Goal: Transaction & Acquisition: Book appointment/travel/reservation

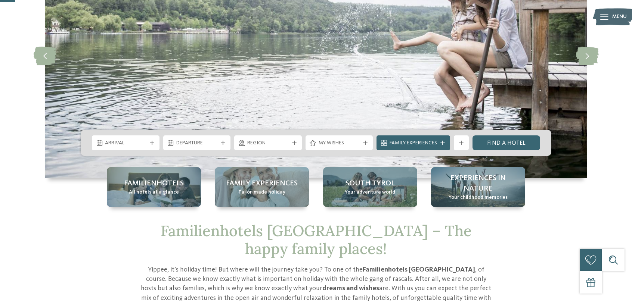
scroll to position [112, 0]
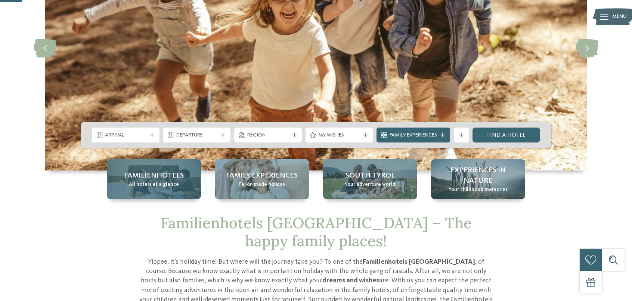
click at [153, 190] on div "Familienhotels All hotels at a glance" at bounding box center [154, 179] width 94 height 40
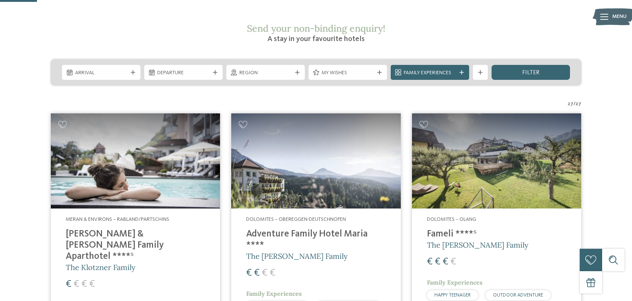
scroll to position [149, 0]
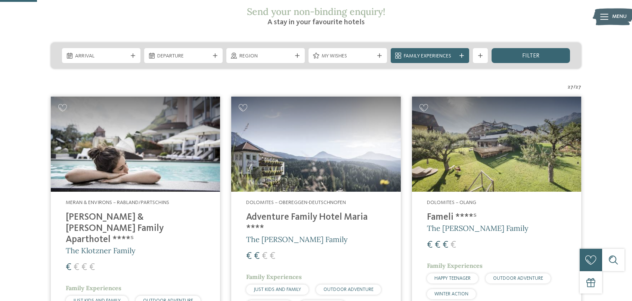
click at [280, 53] on span "Region" at bounding box center [265, 56] width 52 height 7
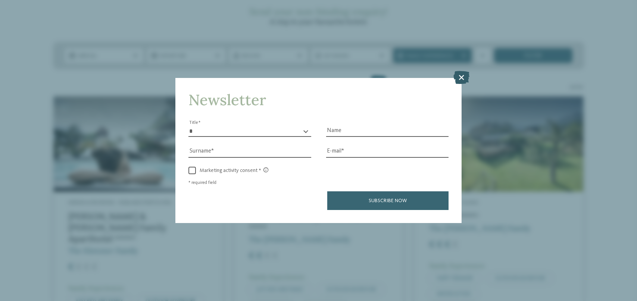
click at [462, 76] on icon at bounding box center [462, 77] width 16 height 13
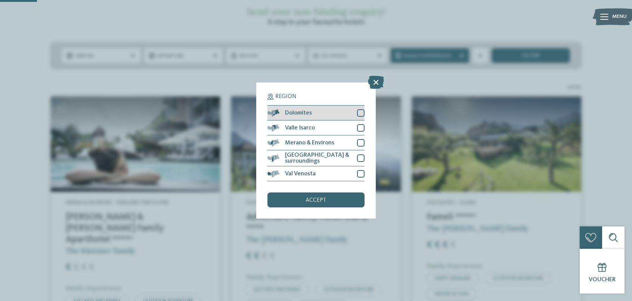
click at [361, 112] on div at bounding box center [360, 112] width 7 height 7
click at [361, 125] on div at bounding box center [360, 127] width 7 height 7
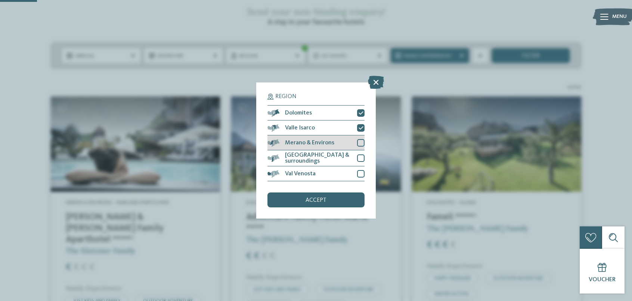
click at [360, 143] on div at bounding box center [360, 142] width 7 height 7
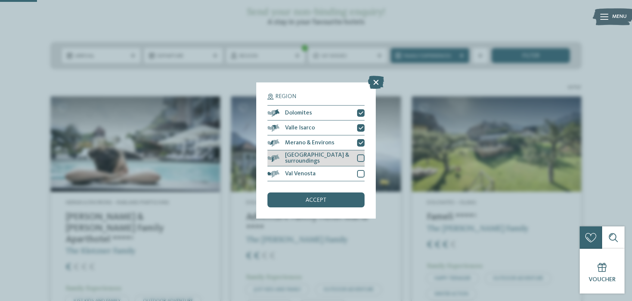
click at [358, 158] on div at bounding box center [360, 158] width 7 height 7
click at [308, 200] on span "accept" at bounding box center [315, 200] width 21 height 6
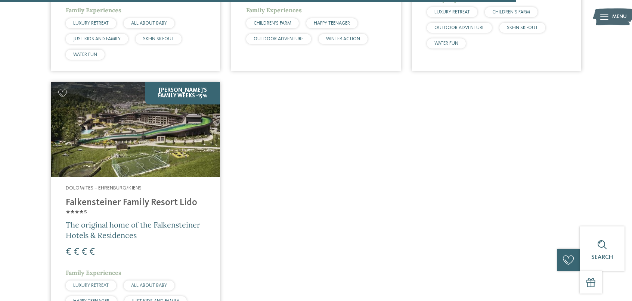
scroll to position [2168, 0]
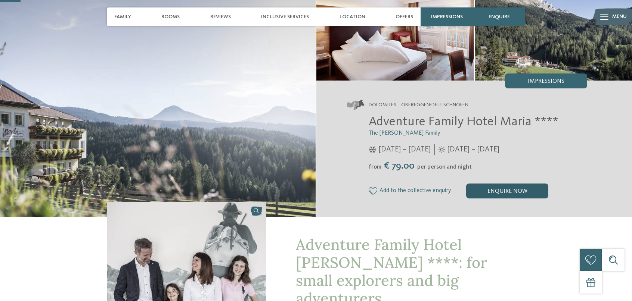
click at [508, 191] on div "enquire now" at bounding box center [507, 191] width 82 height 15
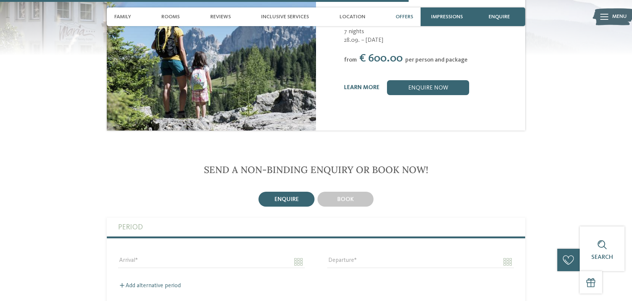
scroll to position [1479, 0]
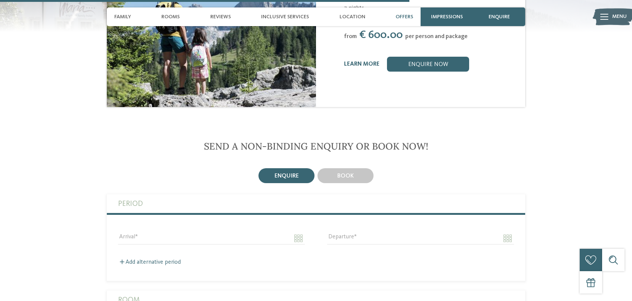
click at [405, 140] on span "Send a non-binding enquiry or book now!" at bounding box center [316, 146] width 224 height 12
click at [344, 168] on div "book" at bounding box center [345, 175] width 56 height 15
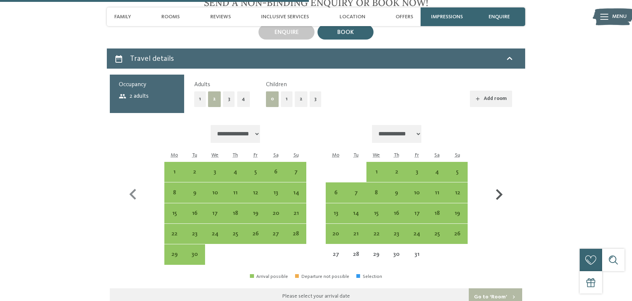
scroll to position [1629, 0]
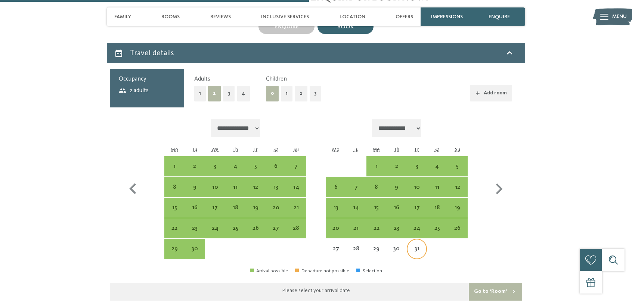
click at [414, 246] on div "31" at bounding box center [416, 255] width 19 height 19
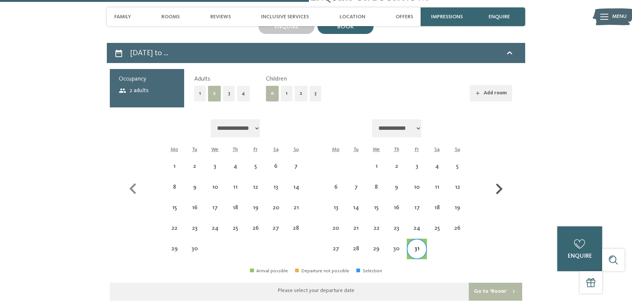
click at [499, 178] on icon "button" at bounding box center [499, 189] width 22 height 22
select select "**********"
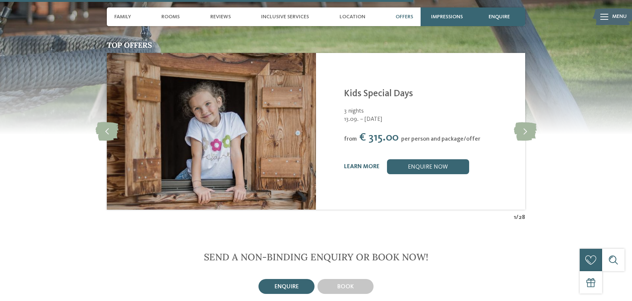
scroll to position [1568, 0]
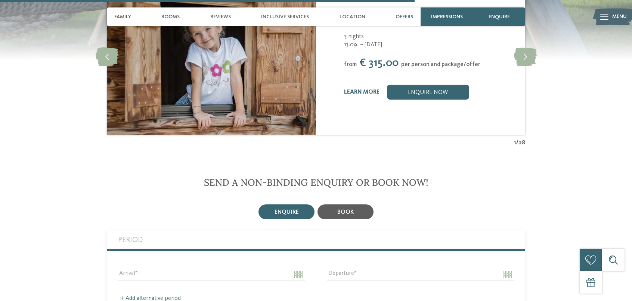
click at [356, 205] on div "book" at bounding box center [345, 212] width 56 height 15
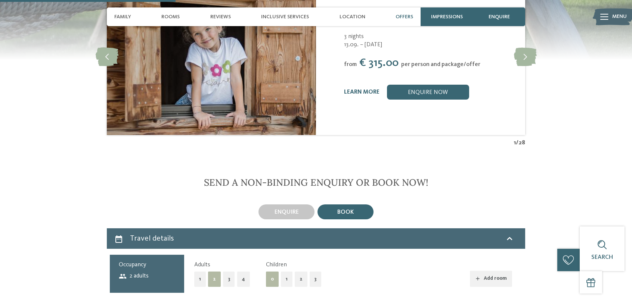
scroll to position [1717, 0]
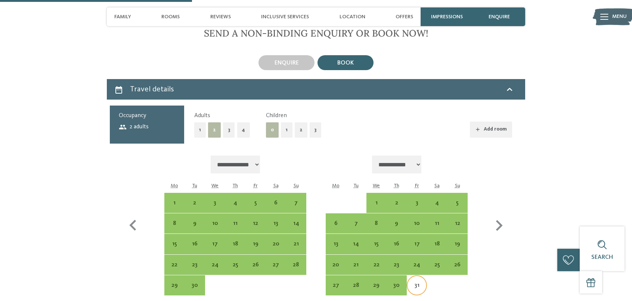
click at [414, 283] on div "31" at bounding box center [416, 292] width 19 height 19
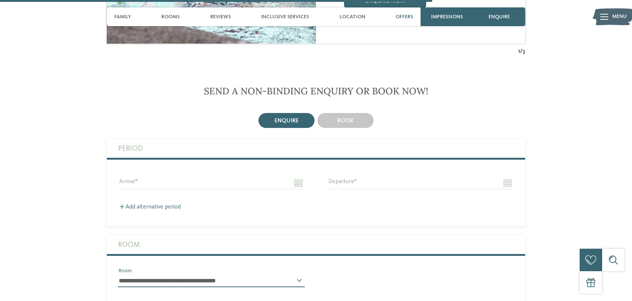
scroll to position [1605, 0]
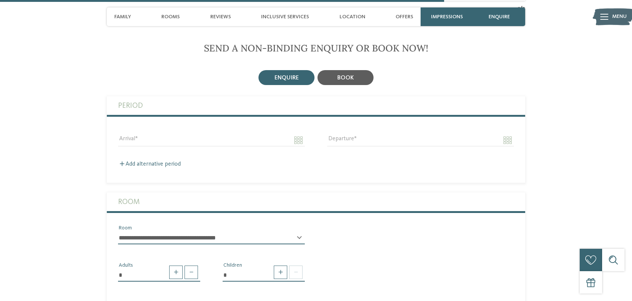
click at [353, 70] on div "book" at bounding box center [345, 77] width 56 height 15
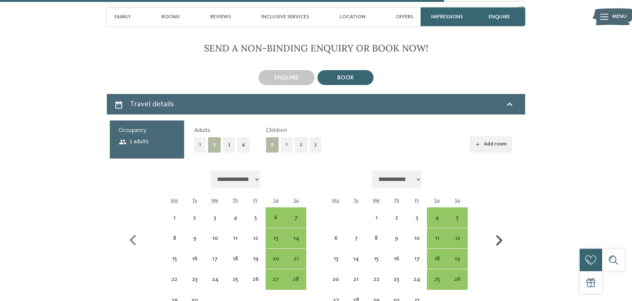
click at [498, 230] on icon "button" at bounding box center [499, 241] width 22 height 22
select select "**********"
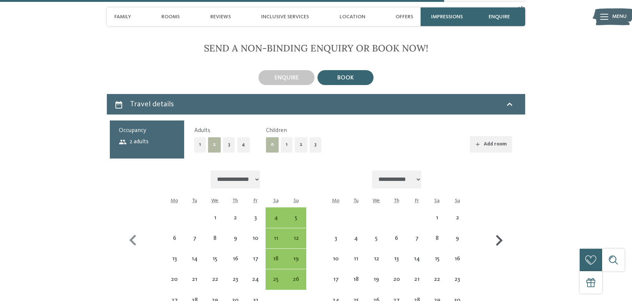
select select "**********"
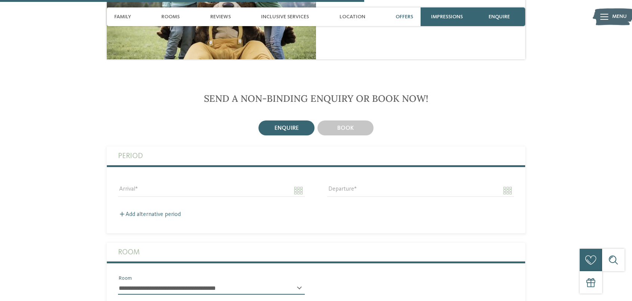
scroll to position [1157, 0]
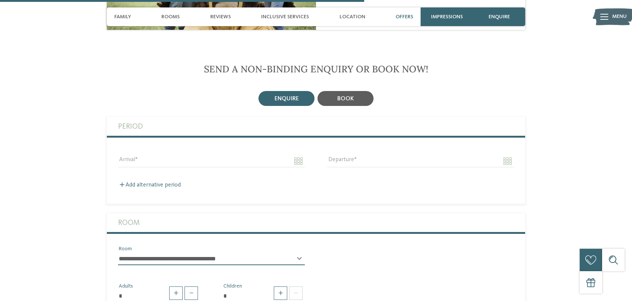
click at [339, 96] on span "book" at bounding box center [345, 99] width 16 height 6
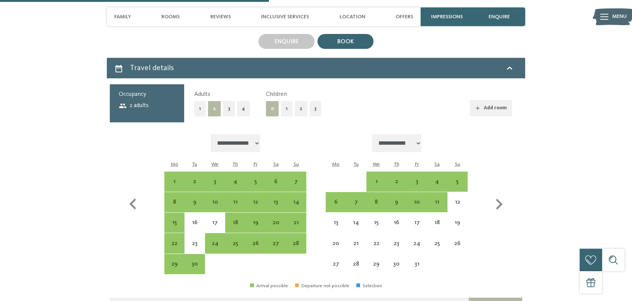
scroll to position [1269, 0]
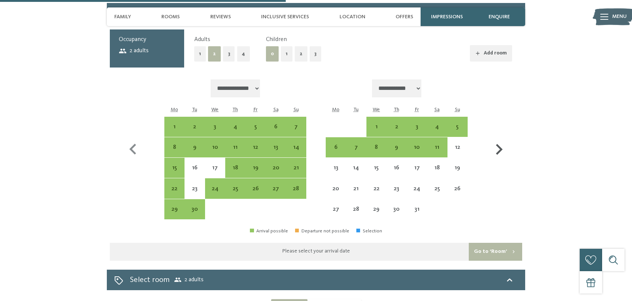
click at [500, 144] on icon "button" at bounding box center [498, 149] width 7 height 11
select select "**********"
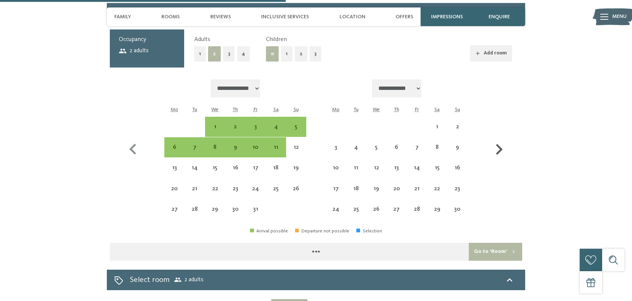
select select "**********"
click at [253, 200] on div "31" at bounding box center [255, 209] width 19 height 19
select select "**********"
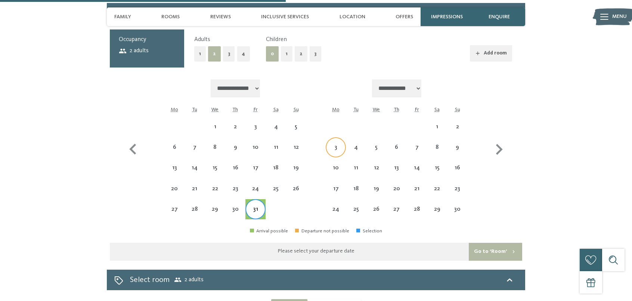
click at [336, 144] on div "3" at bounding box center [335, 153] width 19 height 19
select select "**********"
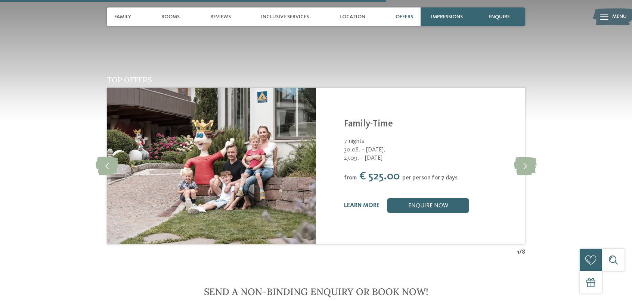
scroll to position [1530, 0]
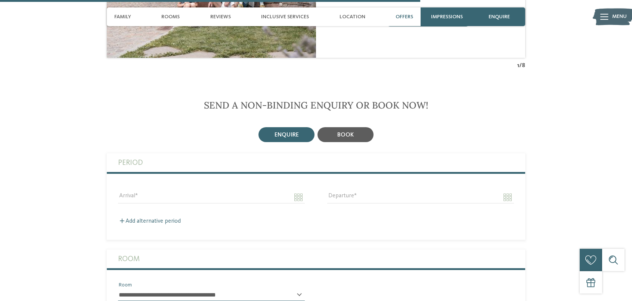
click at [339, 127] on div "book" at bounding box center [345, 134] width 56 height 15
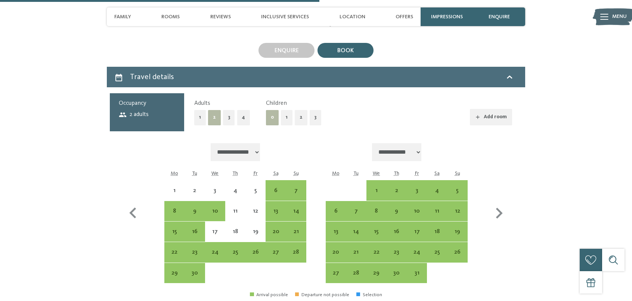
scroll to position [1680, 0]
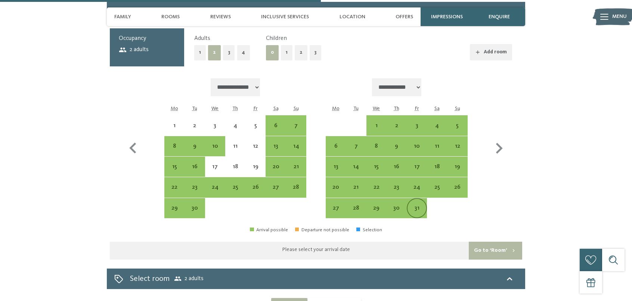
click at [423, 205] on div "31" at bounding box center [416, 214] width 19 height 19
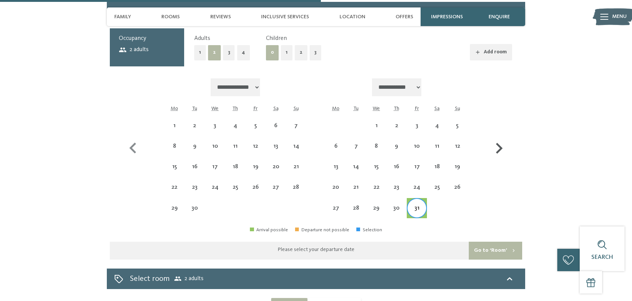
click at [496, 143] on icon "button" at bounding box center [498, 148] width 7 height 11
select select "**********"
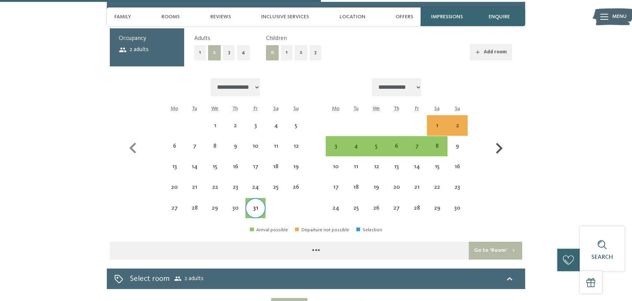
select select "**********"
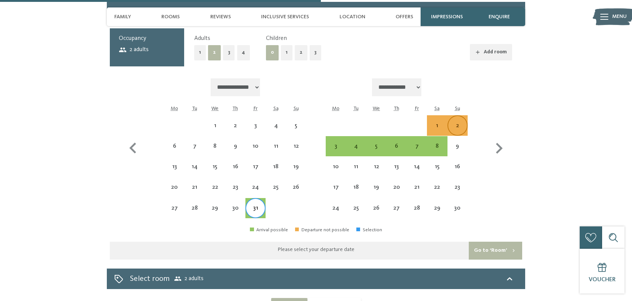
click at [454, 123] on div "2" at bounding box center [457, 132] width 19 height 19
select select "**********"
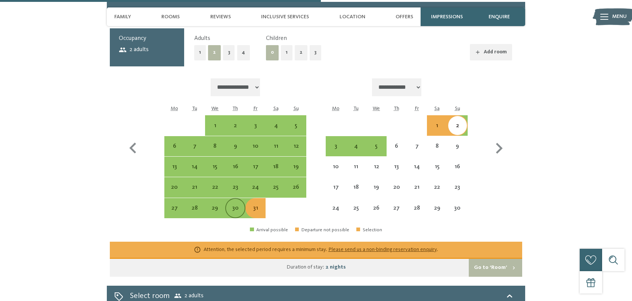
click at [234, 205] on div "30" at bounding box center [235, 214] width 19 height 19
select select "**********"
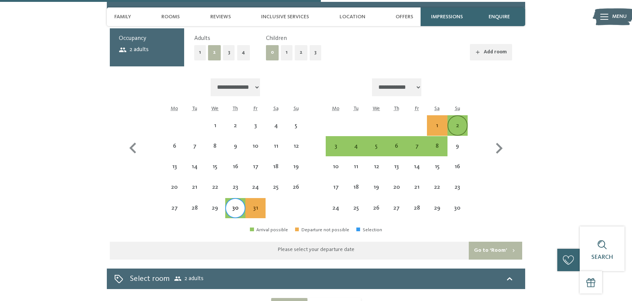
click at [455, 123] on div "2" at bounding box center [457, 132] width 19 height 19
select select "**********"
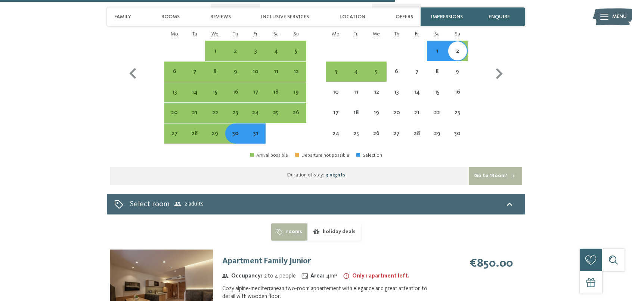
scroll to position [1792, 0]
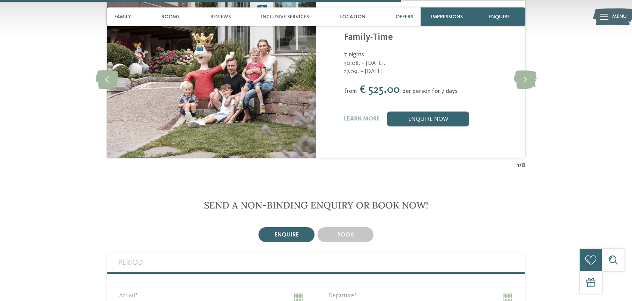
scroll to position [1568, 0]
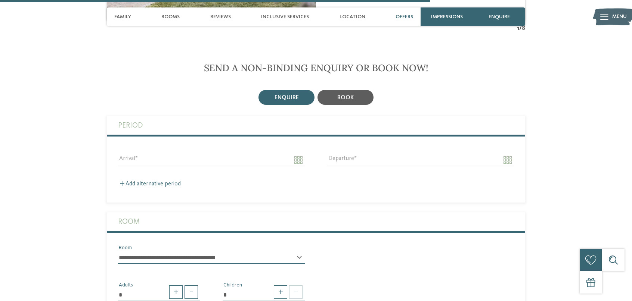
click at [346, 95] on span "book" at bounding box center [345, 98] width 16 height 6
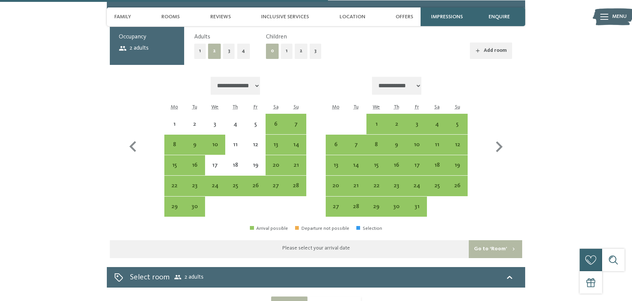
scroll to position [1717, 0]
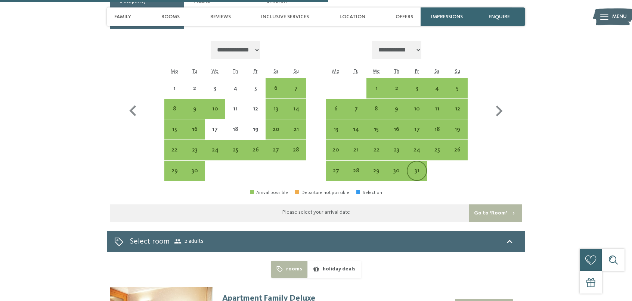
click at [417, 168] on div "31" at bounding box center [416, 177] width 19 height 19
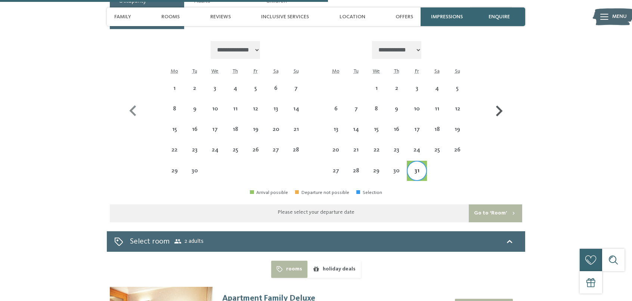
click at [501, 106] on icon "button" at bounding box center [498, 111] width 7 height 11
select select "**********"
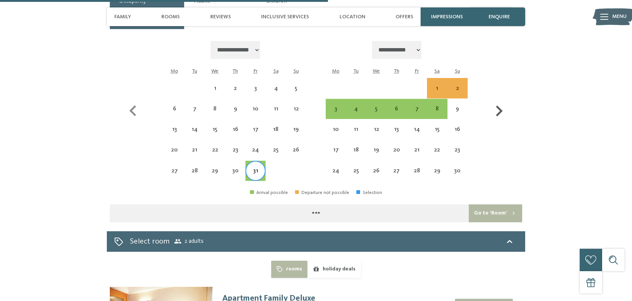
select select "**********"
click at [339, 106] on div "3" at bounding box center [335, 115] width 19 height 19
select select "**********"
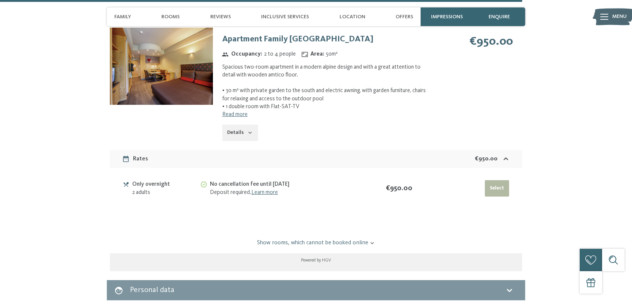
scroll to position [2426, 0]
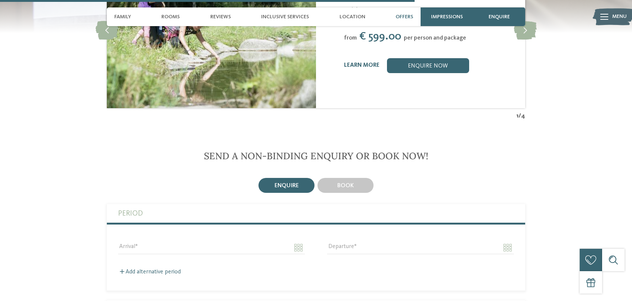
scroll to position [1493, 0]
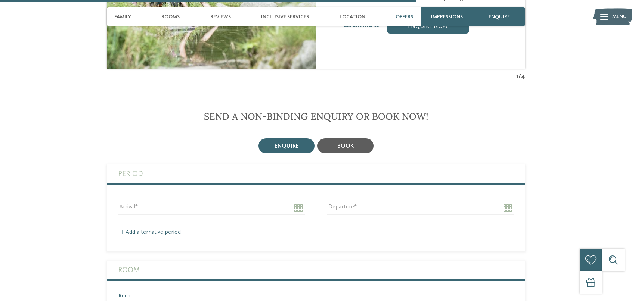
click at [349, 143] on span "book" at bounding box center [345, 146] width 16 height 6
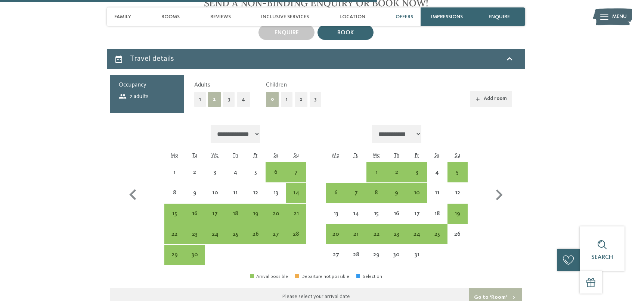
scroll to position [1642, 0]
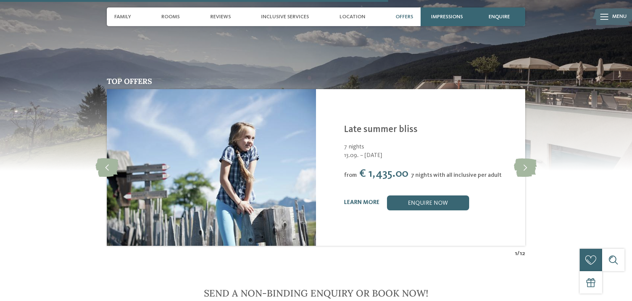
scroll to position [1418, 0]
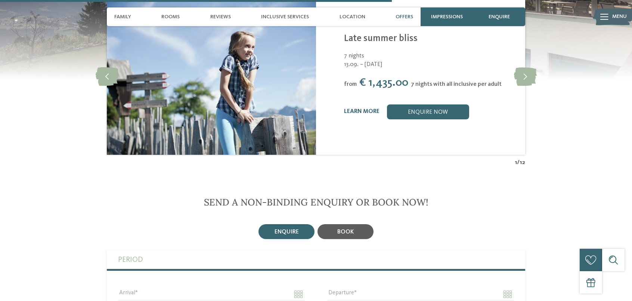
click at [361, 224] on div "book" at bounding box center [345, 231] width 56 height 15
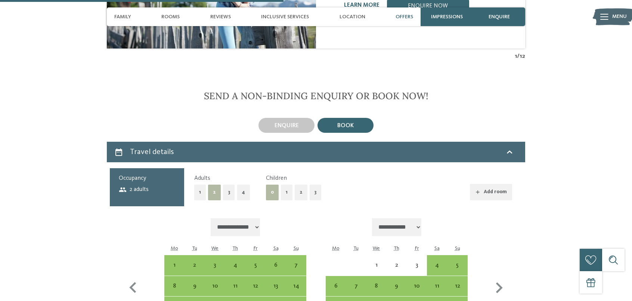
scroll to position [1605, 0]
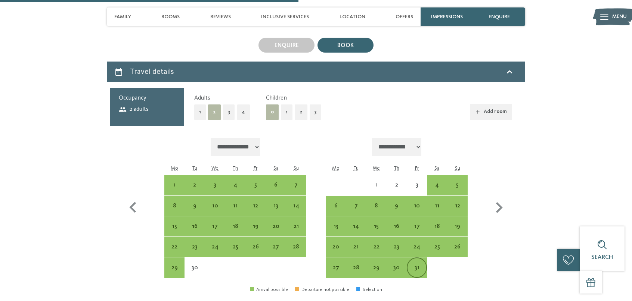
click at [417, 265] on div "31" at bounding box center [416, 274] width 19 height 19
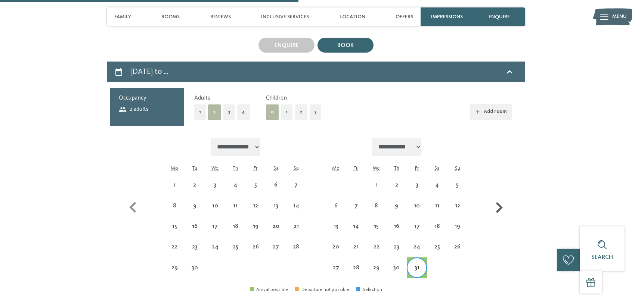
click at [497, 203] on icon "button" at bounding box center [499, 208] width 22 height 22
select select "**********"
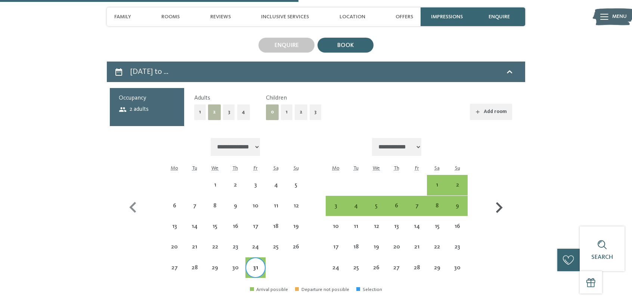
select select "**********"
click at [455, 182] on div "2" at bounding box center [457, 191] width 19 height 19
select select "**********"
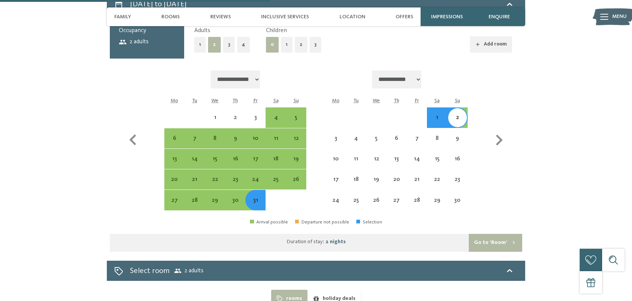
scroll to position [1642, 0]
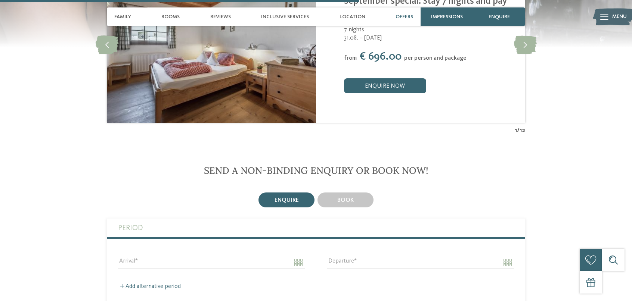
scroll to position [1642, 0]
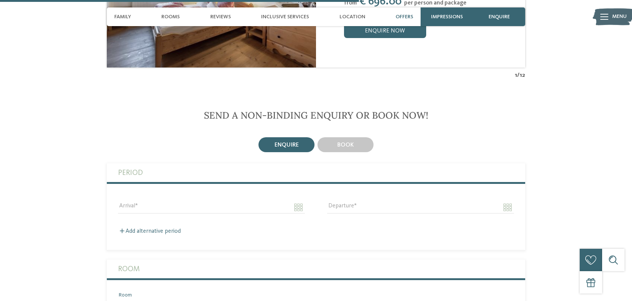
click at [351, 142] on span "book" at bounding box center [345, 145] width 16 height 6
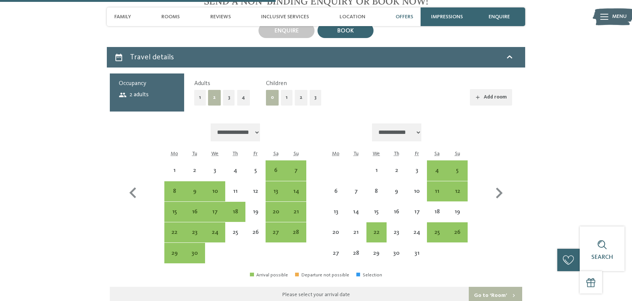
scroll to position [1829, 0]
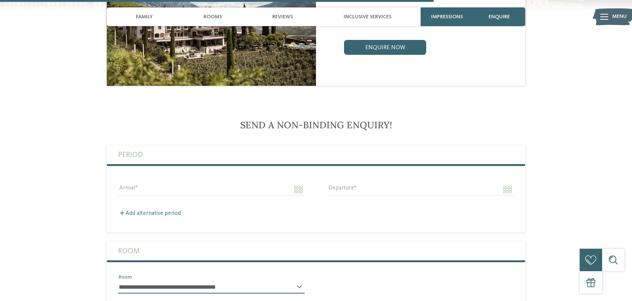
scroll to position [1568, 0]
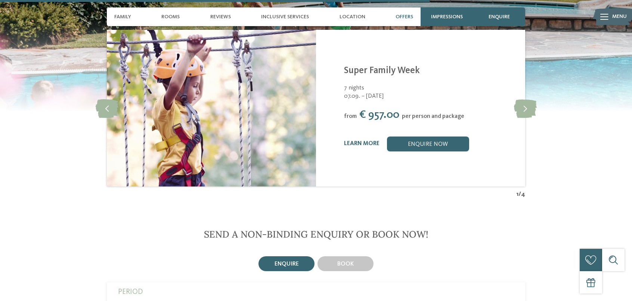
scroll to position [1754, 0]
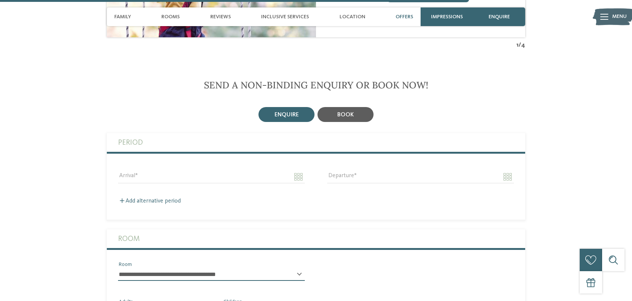
click at [349, 107] on div "book" at bounding box center [345, 114] width 56 height 15
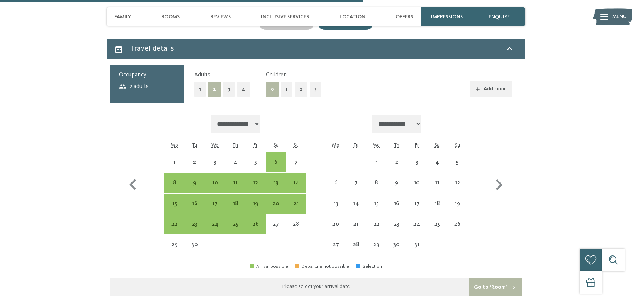
scroll to position [1866, 0]
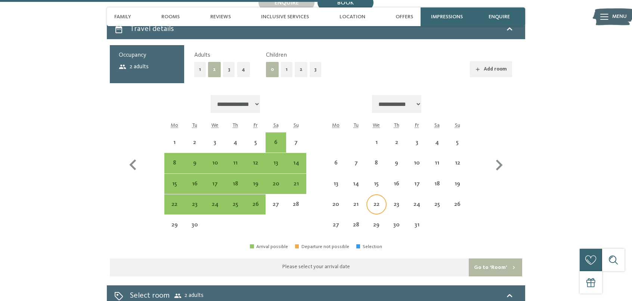
click at [370, 202] on div "22" at bounding box center [376, 211] width 19 height 19
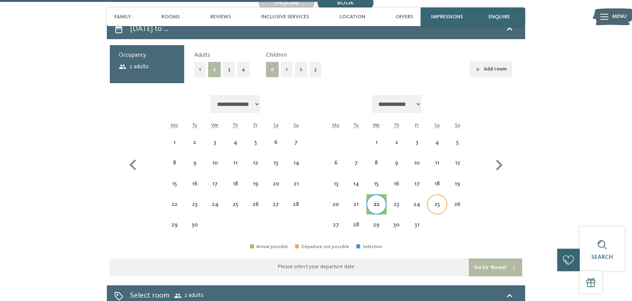
click at [431, 202] on div "25" at bounding box center [436, 211] width 19 height 19
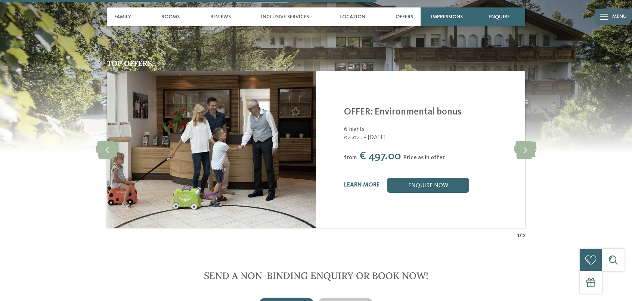
scroll to position [1493, 0]
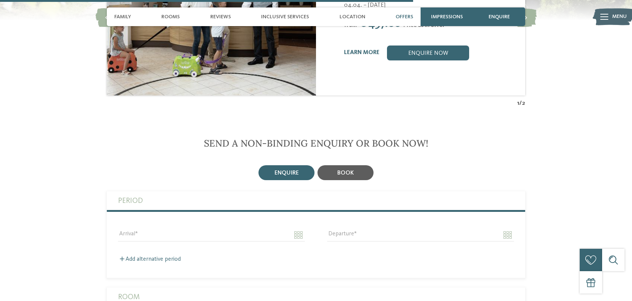
click at [340, 170] on span "book" at bounding box center [345, 173] width 16 height 6
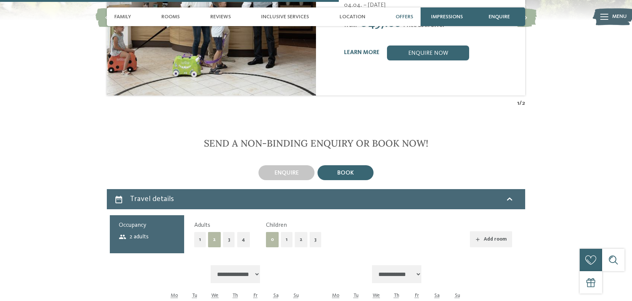
scroll to position [1642, 0]
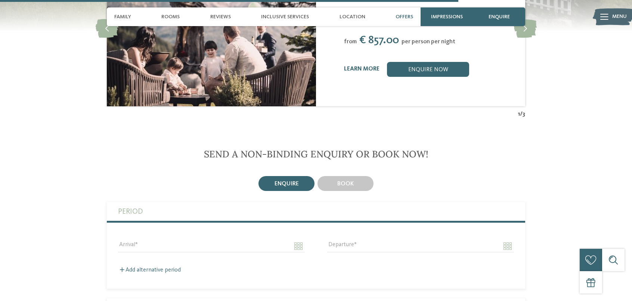
scroll to position [2165, 0]
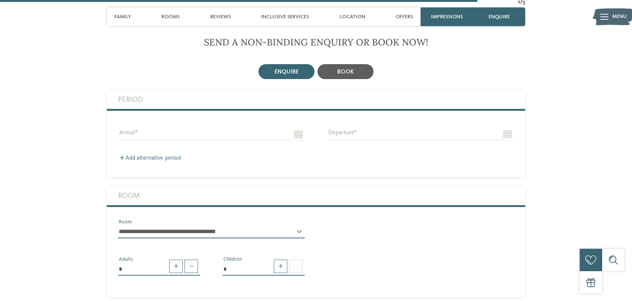
click at [345, 69] on span "book" at bounding box center [345, 72] width 16 height 6
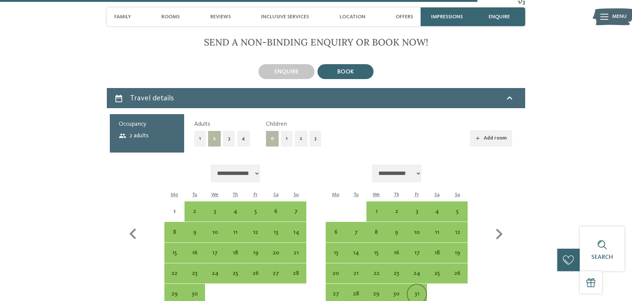
click at [414, 291] on div "31" at bounding box center [416, 300] width 19 height 19
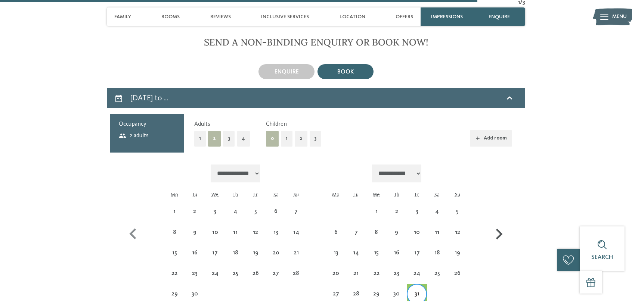
click at [495, 224] on icon "button" at bounding box center [499, 235] width 22 height 22
select select "**********"
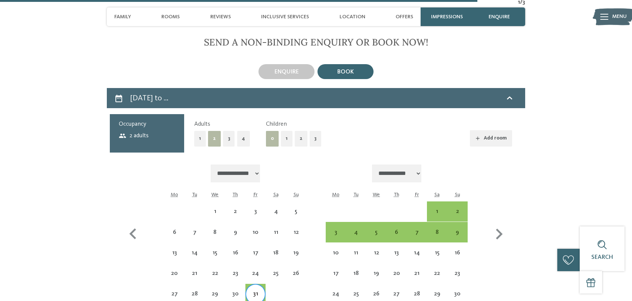
select select "**********"
click at [453, 209] on div "2" at bounding box center [457, 218] width 19 height 19
select select "**********"
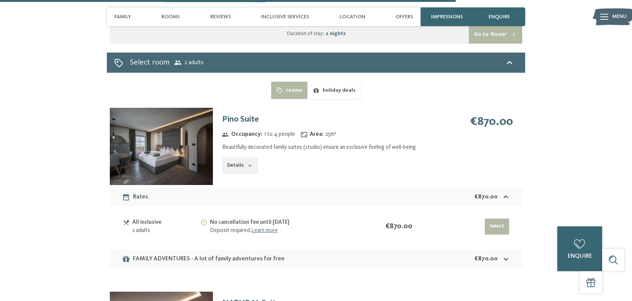
scroll to position [2463, 0]
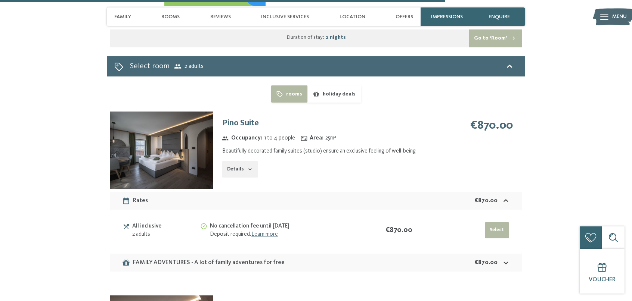
click at [247, 166] on icon "button" at bounding box center [250, 169] width 6 height 6
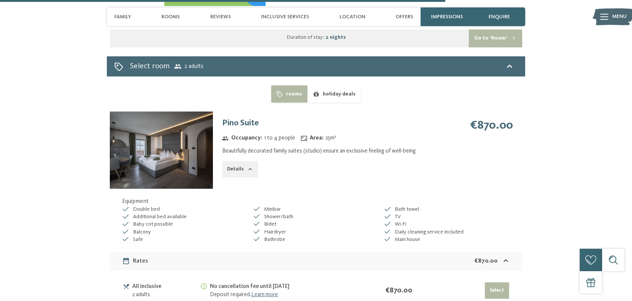
click at [247, 166] on icon "button" at bounding box center [250, 169] width 6 height 6
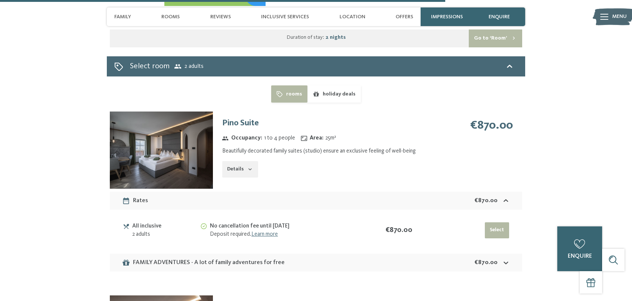
click at [146, 143] on img at bounding box center [161, 150] width 103 height 77
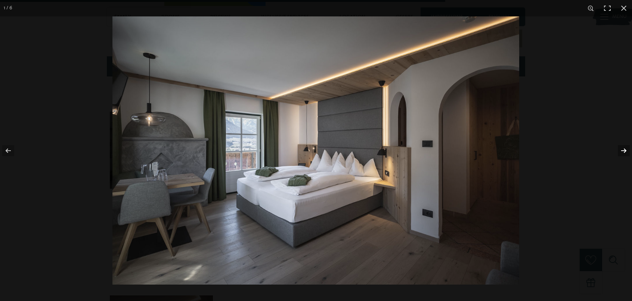
click at [624, 152] on button "button" at bounding box center [618, 150] width 26 height 37
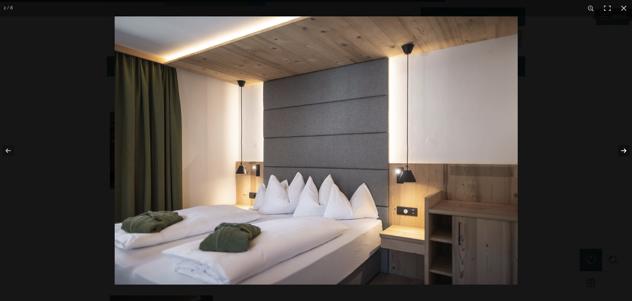
click at [624, 152] on button "button" at bounding box center [618, 150] width 26 height 37
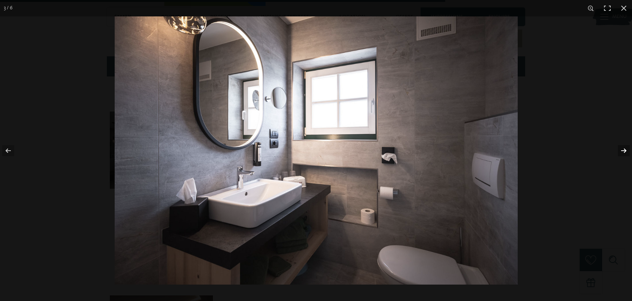
click at [624, 152] on button "button" at bounding box center [618, 150] width 26 height 37
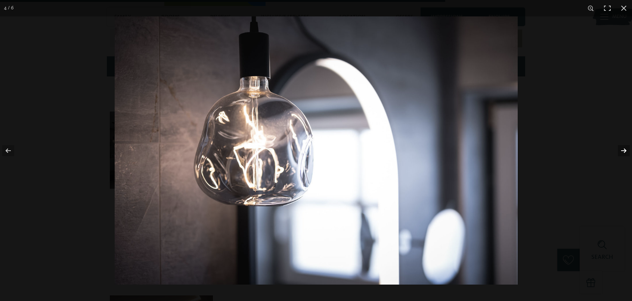
click at [624, 152] on button "button" at bounding box center [618, 150] width 26 height 37
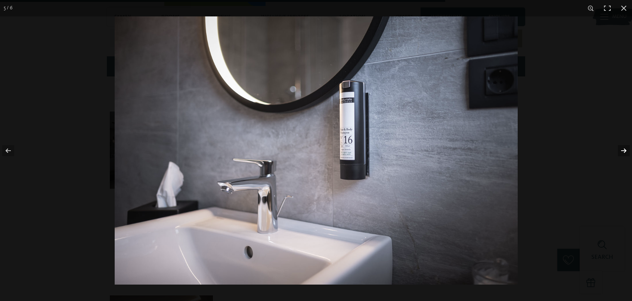
click at [624, 152] on button "button" at bounding box center [618, 150] width 26 height 37
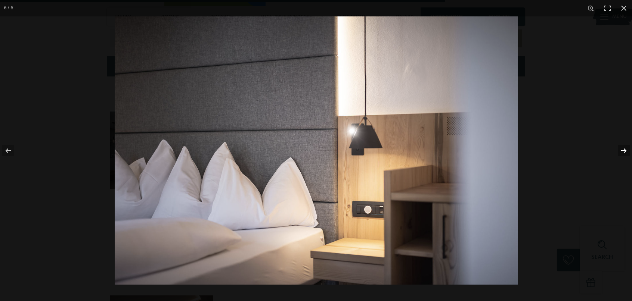
click at [624, 152] on button "button" at bounding box center [618, 150] width 26 height 37
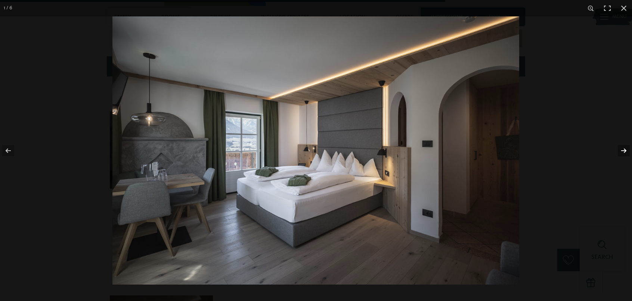
click at [624, 152] on button "button" at bounding box center [618, 150] width 26 height 37
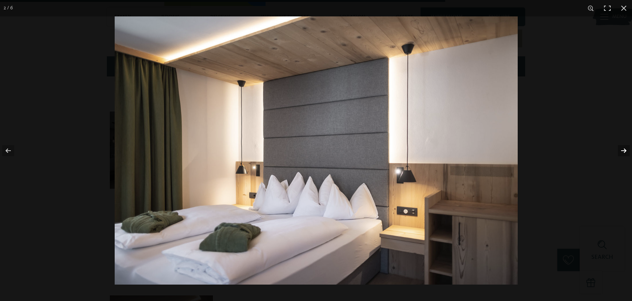
click at [624, 152] on button "button" at bounding box center [618, 150] width 26 height 37
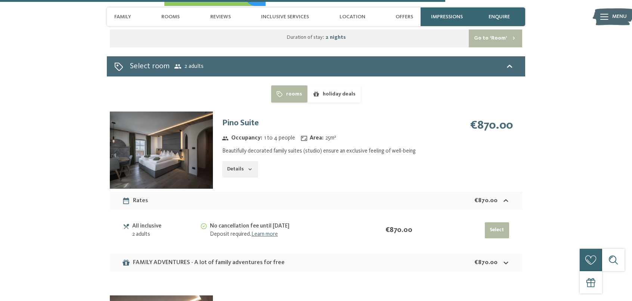
click at [0, 0] on button "button" at bounding box center [0, 0] width 0 height 0
click at [254, 161] on button "Details" at bounding box center [240, 169] width 36 height 16
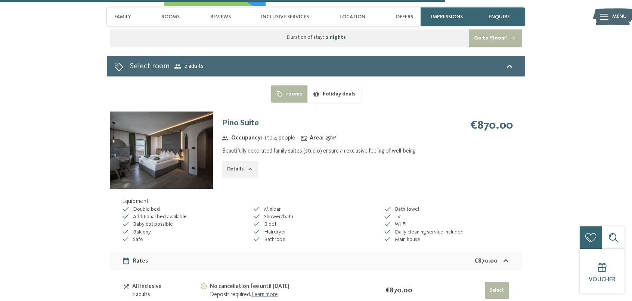
click at [254, 161] on button "Details" at bounding box center [240, 169] width 36 height 16
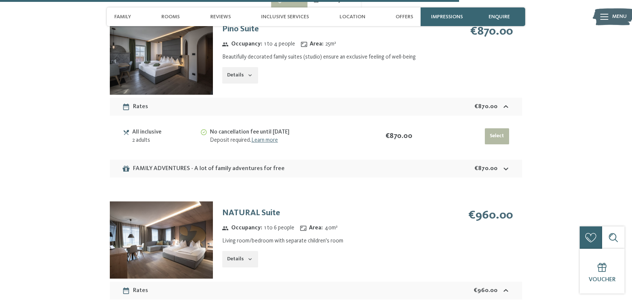
scroll to position [2613, 0]
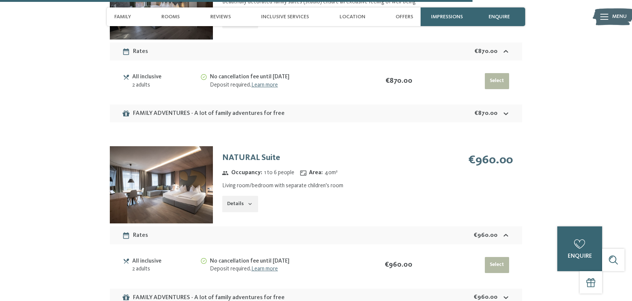
click at [501, 109] on div "€870.00" at bounding box center [491, 113] width 35 height 9
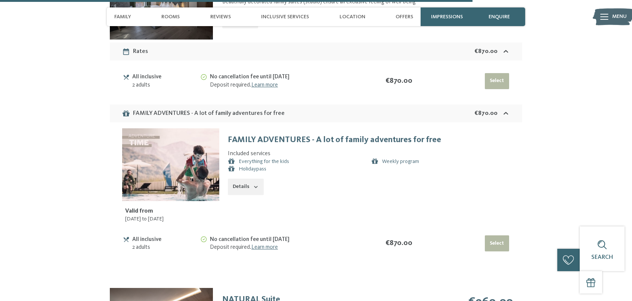
click at [501, 109] on div "€870.00" at bounding box center [491, 113] width 35 height 9
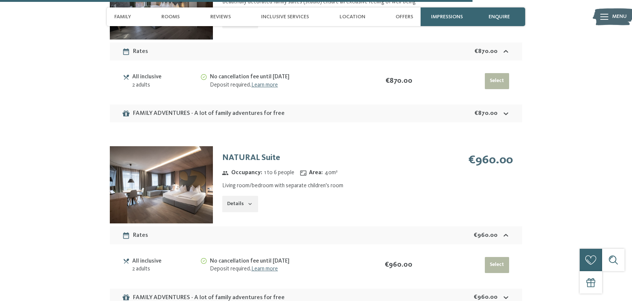
click at [501, 109] on div "€870.00" at bounding box center [491, 113] width 35 height 9
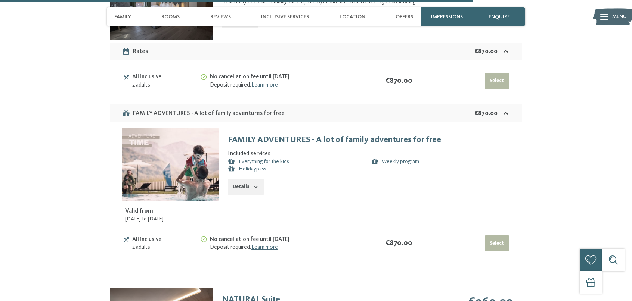
click at [242, 179] on button "Details" at bounding box center [246, 187] width 36 height 16
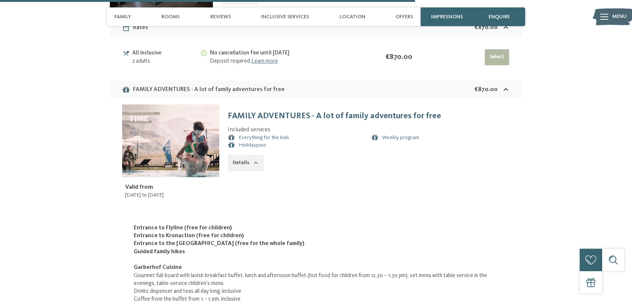
scroll to position [2538, 0]
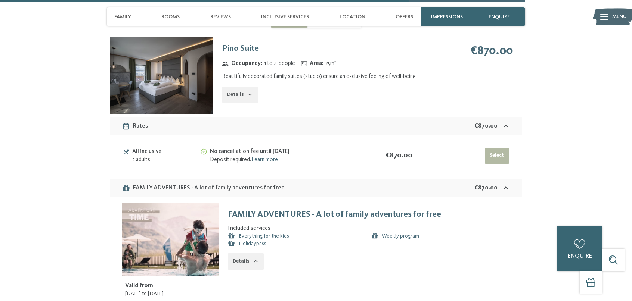
click at [490, 185] on strong "€870.00" at bounding box center [485, 188] width 23 height 6
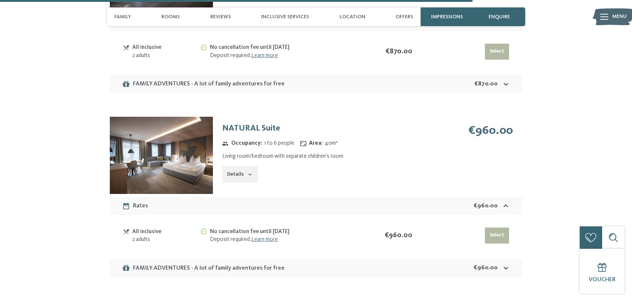
scroll to position [2650, 0]
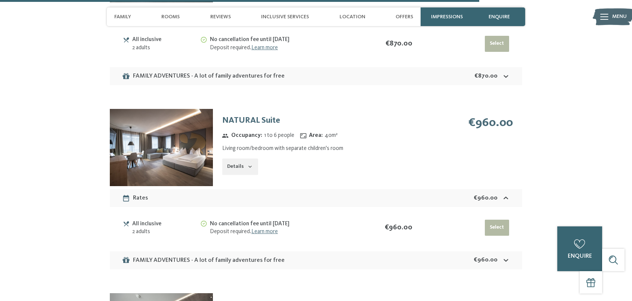
click at [248, 166] on icon "button" at bounding box center [249, 167] width 3 height 2
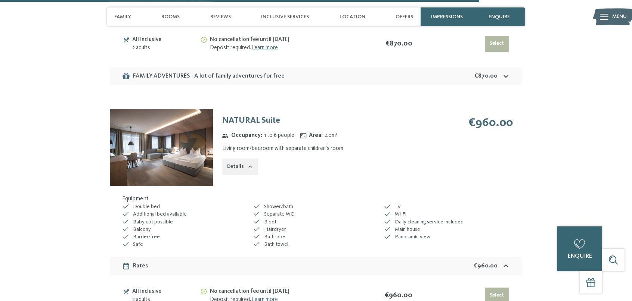
click at [247, 164] on icon "button" at bounding box center [250, 167] width 6 height 6
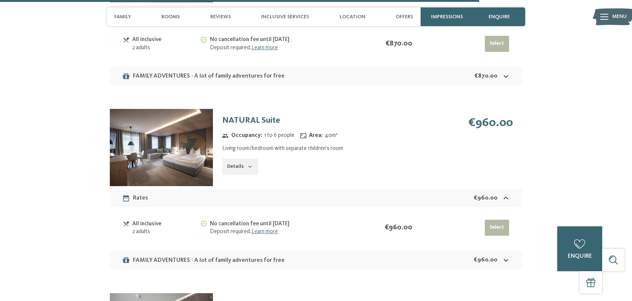
click at [169, 135] on img at bounding box center [161, 147] width 103 height 77
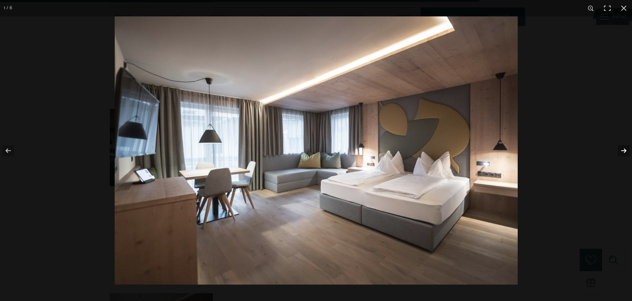
click at [622, 152] on button "button" at bounding box center [618, 150] width 26 height 37
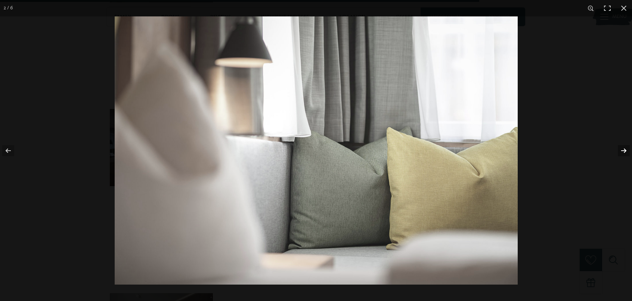
click at [622, 152] on button "button" at bounding box center [618, 150] width 26 height 37
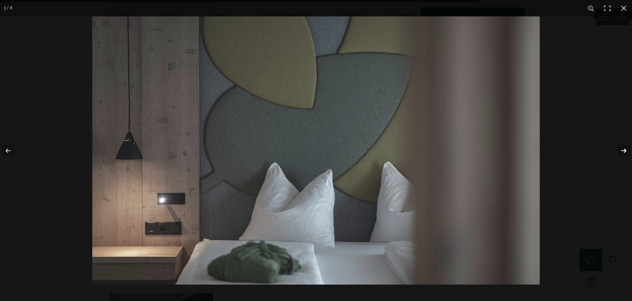
click at [622, 152] on button "button" at bounding box center [618, 150] width 26 height 37
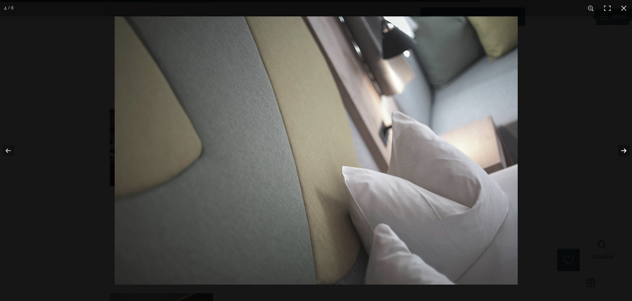
click at [622, 152] on button "button" at bounding box center [618, 150] width 26 height 37
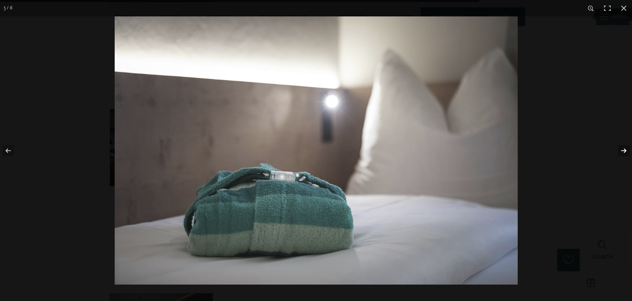
click at [622, 152] on button "button" at bounding box center [618, 150] width 26 height 37
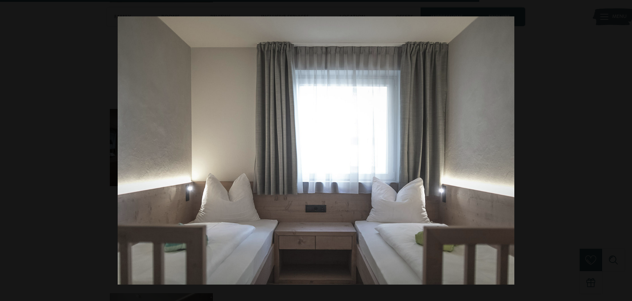
click at [622, 152] on button "button" at bounding box center [618, 150] width 26 height 37
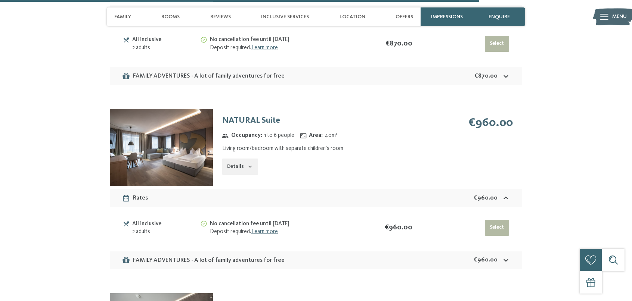
click at [0, 0] on button "button" at bounding box center [0, 0] width 0 height 0
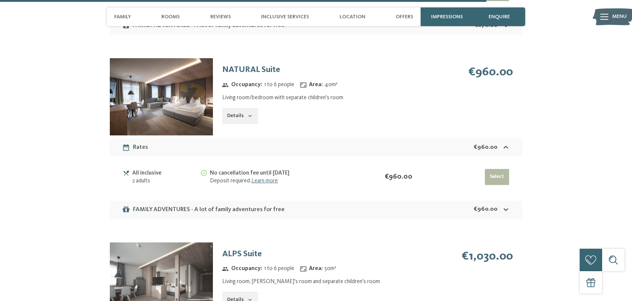
scroll to position [2687, 0]
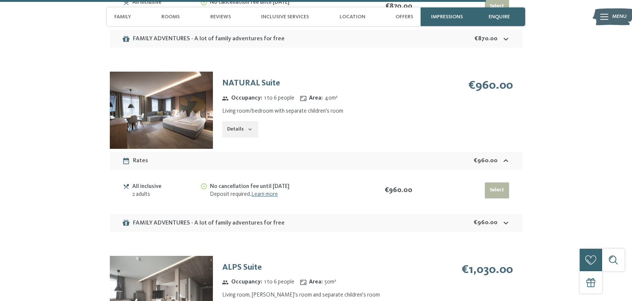
click at [495, 15] on button "Select" at bounding box center [496, 7] width 24 height 16
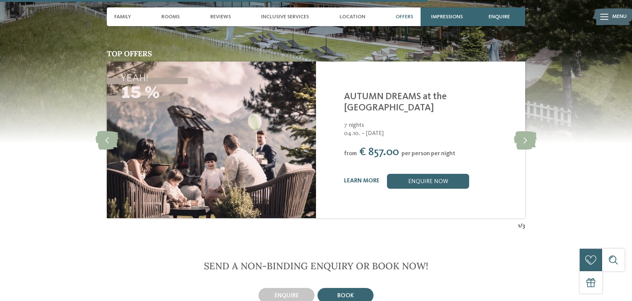
scroll to position [2090, 0]
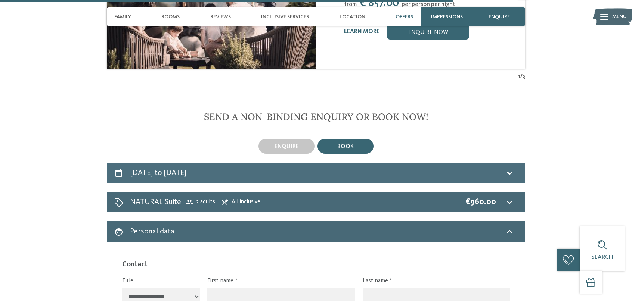
click at [512, 168] on icon at bounding box center [509, 172] width 9 height 9
select select "**********"
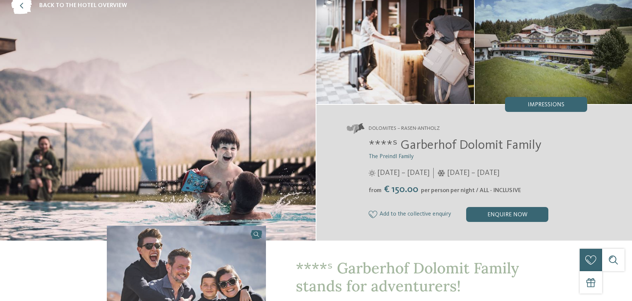
scroll to position [0, 0]
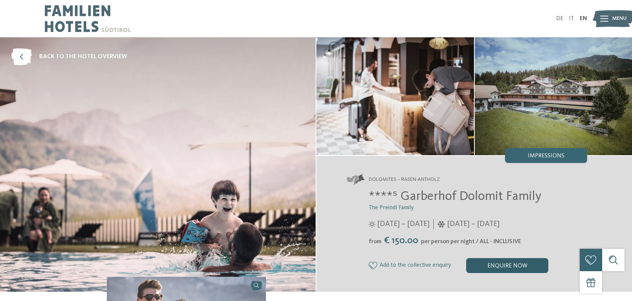
click at [507, 270] on div "enquire now" at bounding box center [507, 265] width 82 height 15
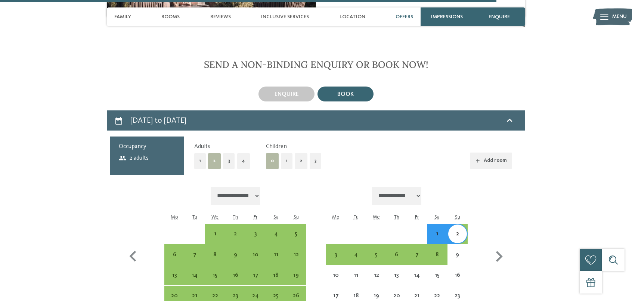
scroll to position [2143, 0]
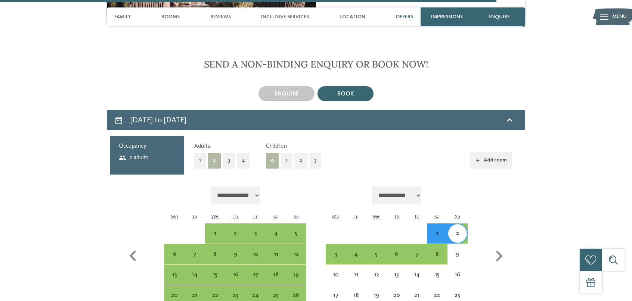
click at [240, 153] on button "4" at bounding box center [243, 160] width 13 height 15
select select "**********"
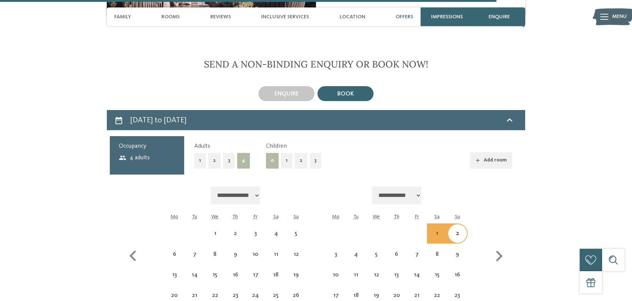
select select "**********"
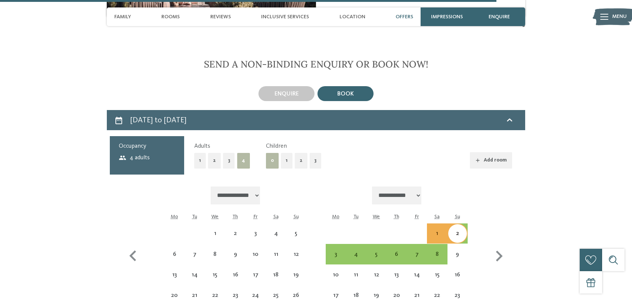
select select "**********"
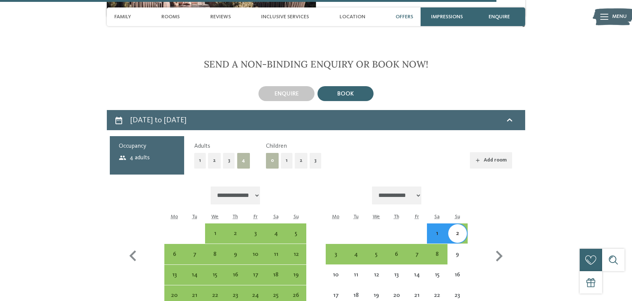
click at [289, 153] on button "1" at bounding box center [287, 160] width 12 height 15
select select "**********"
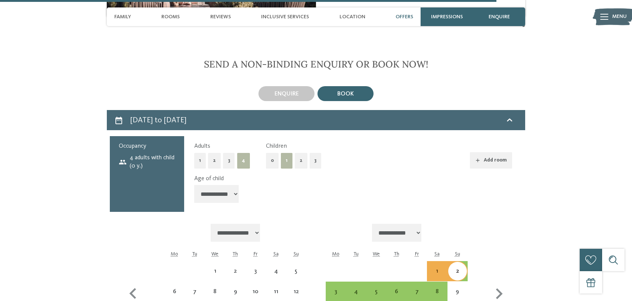
select select "**********"
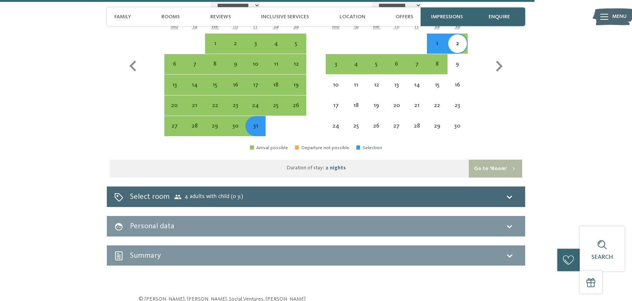
scroll to position [2441, 0]
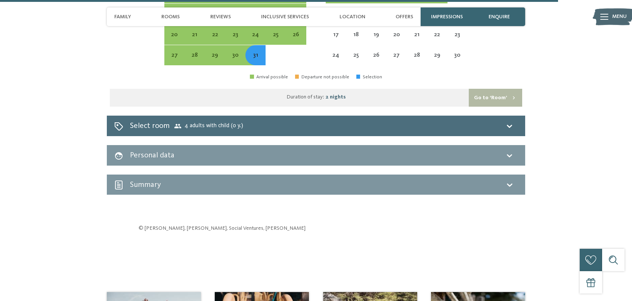
click at [475, 121] on div "Select room 4 adults with child (0 y.)" at bounding box center [315, 126] width 403 height 11
select select "**********"
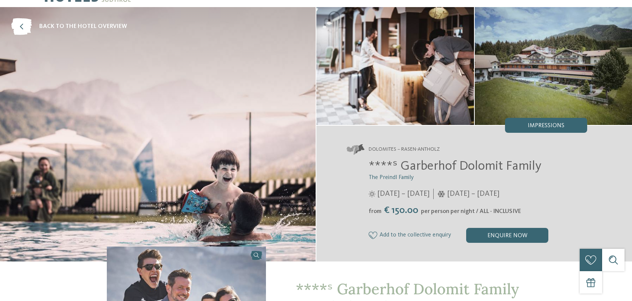
scroll to position [0, 0]
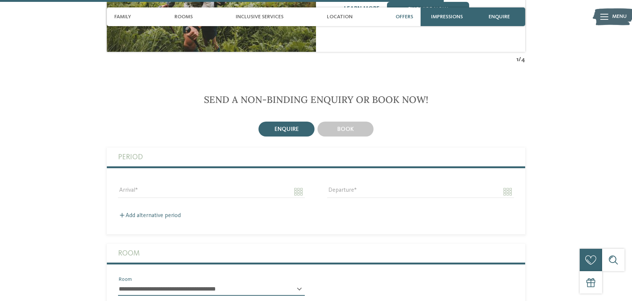
scroll to position [1717, 0]
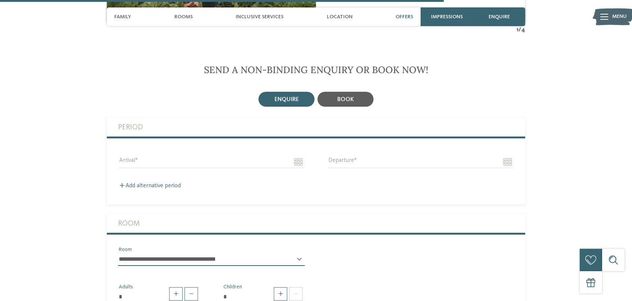
click at [343, 96] on div "book" at bounding box center [345, 99] width 16 height 7
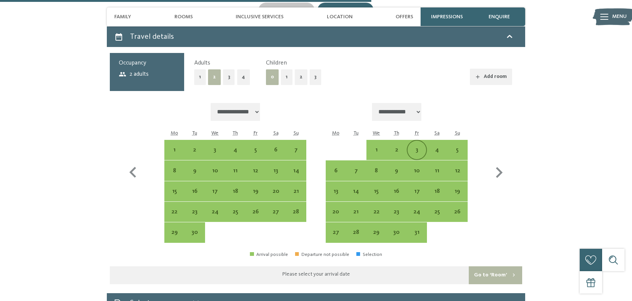
scroll to position [1866, 0]
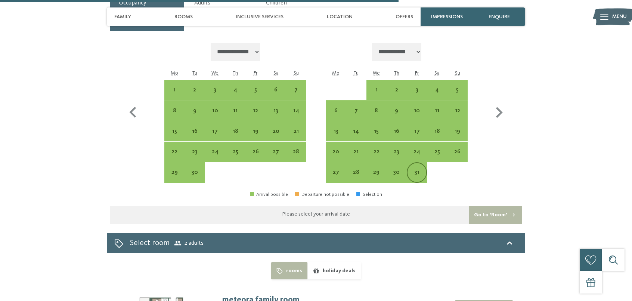
click at [418, 169] on div "31" at bounding box center [416, 178] width 19 height 19
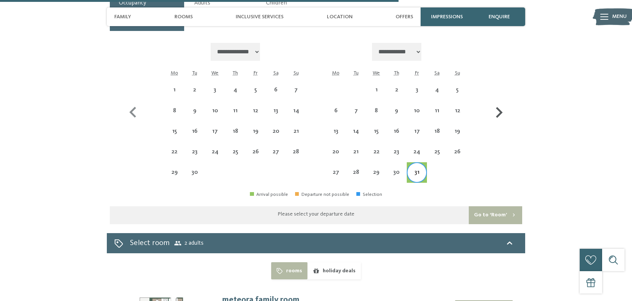
click at [502, 102] on icon "button" at bounding box center [499, 113] width 22 height 22
select select "**********"
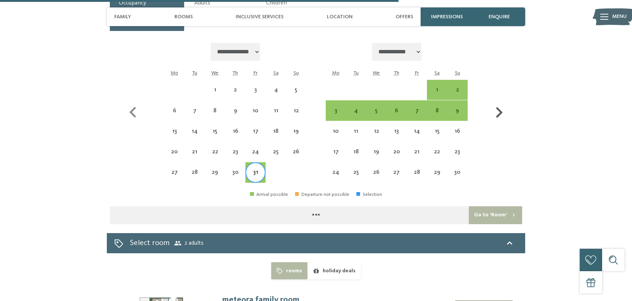
select select "**********"
click at [461, 87] on div "2" at bounding box center [457, 96] width 19 height 19
select select "**********"
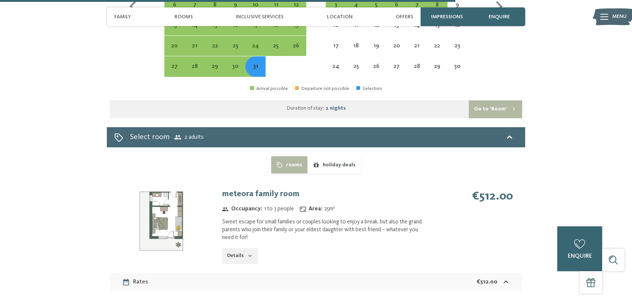
scroll to position [1941, 0]
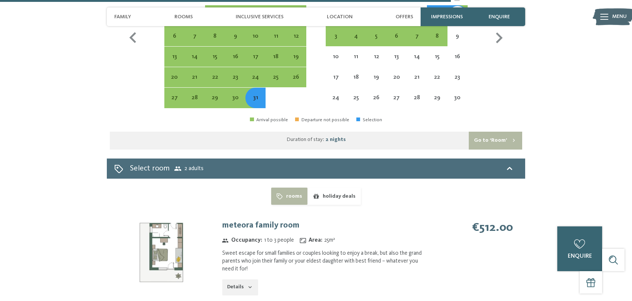
click at [189, 165] on span "2 adults" at bounding box center [188, 168] width 29 height 7
select select "**********"
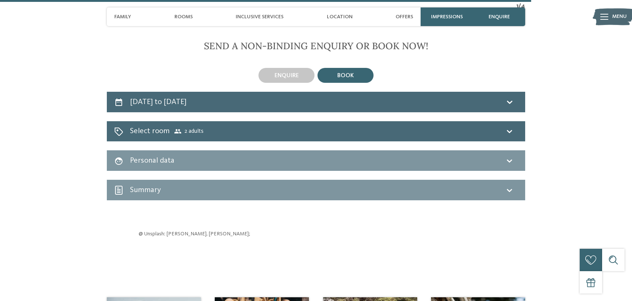
scroll to position [1741, 0]
click at [495, 126] on div "Select room 2 adults" at bounding box center [315, 131] width 403 height 11
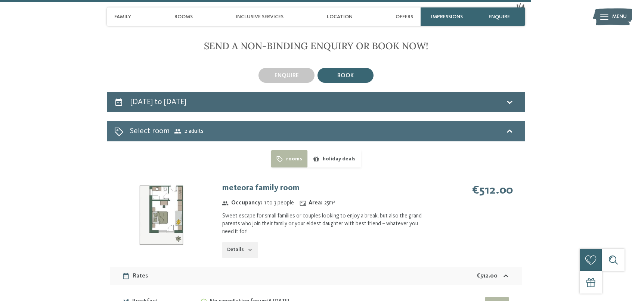
click at [190, 128] on span "2 adults" at bounding box center [188, 131] width 29 height 7
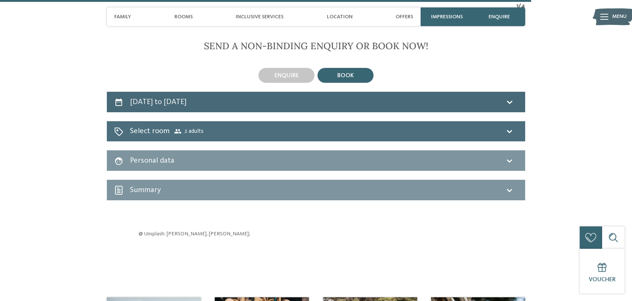
click at [177, 128] on icon at bounding box center [177, 131] width 7 height 7
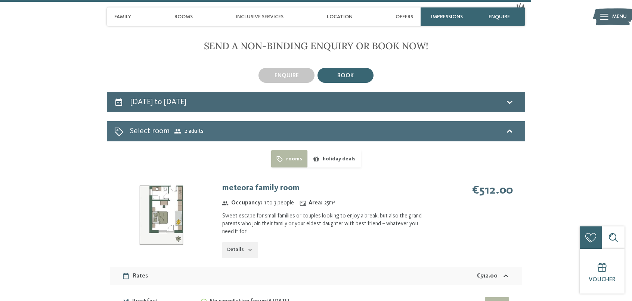
click at [177, 128] on icon at bounding box center [177, 131] width 7 height 7
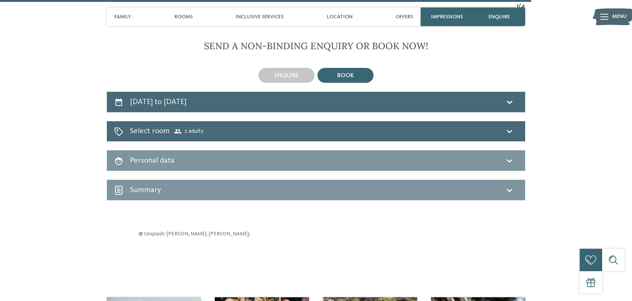
click at [182, 155] on div "Personal data" at bounding box center [315, 160] width 403 height 11
click at [507, 127] on icon at bounding box center [509, 131] width 9 height 9
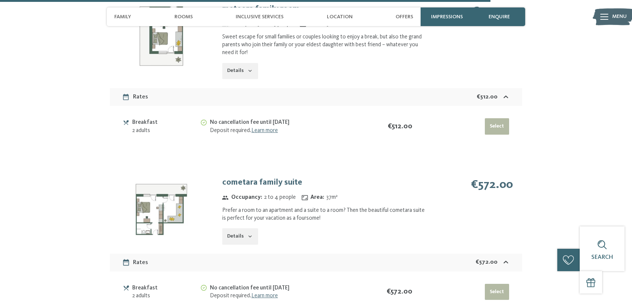
scroll to position [1927, 0]
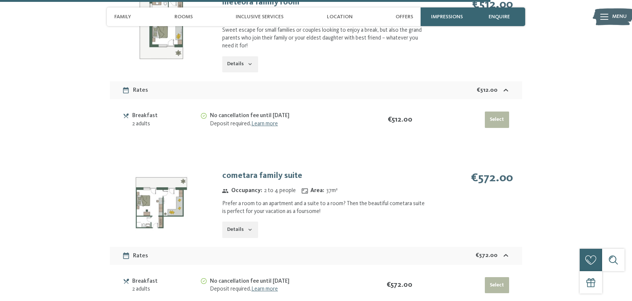
click at [240, 222] on button "Details" at bounding box center [240, 230] width 36 height 16
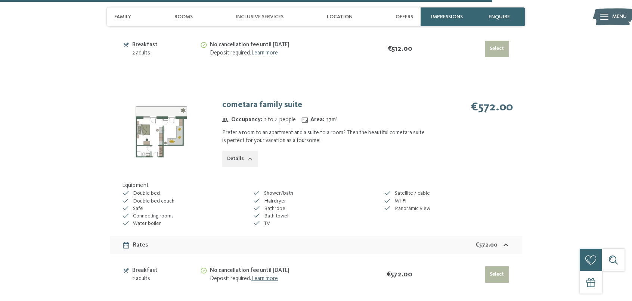
scroll to position [2001, 0]
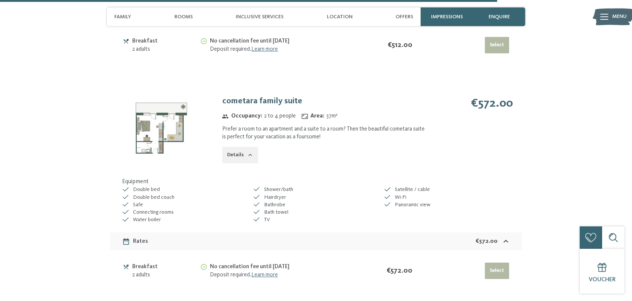
click at [161, 109] on img at bounding box center [161, 128] width 103 height 77
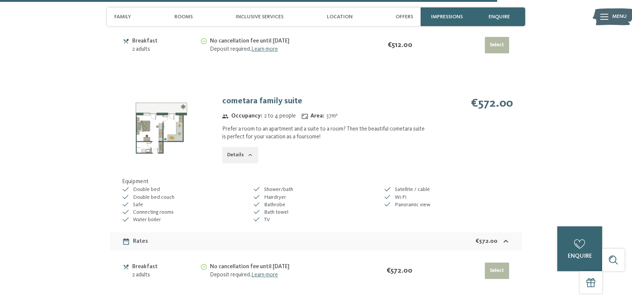
click at [0, 0] on button "button" at bounding box center [0, 0] width 0 height 0
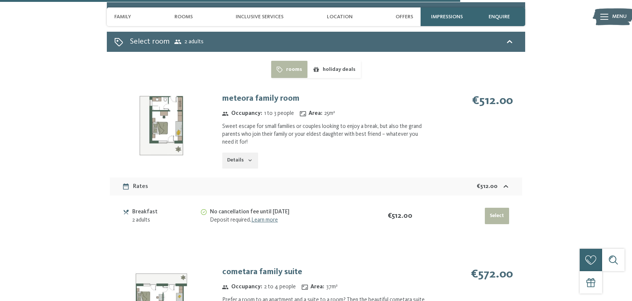
scroll to position [1852, 0]
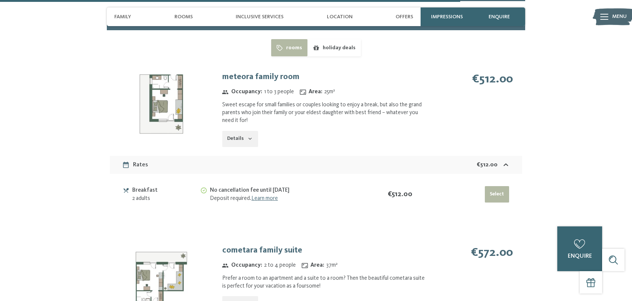
click at [158, 87] on img at bounding box center [161, 103] width 103 height 77
click at [0, 0] on button "button" at bounding box center [0, 0] width 0 height 0
click at [249, 136] on icon "button" at bounding box center [250, 139] width 6 height 6
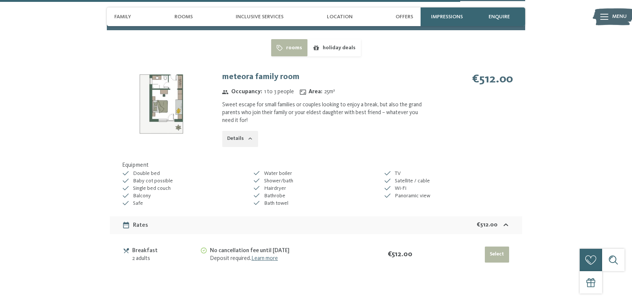
click at [268, 256] on link "Learn more" at bounding box center [264, 259] width 27 height 6
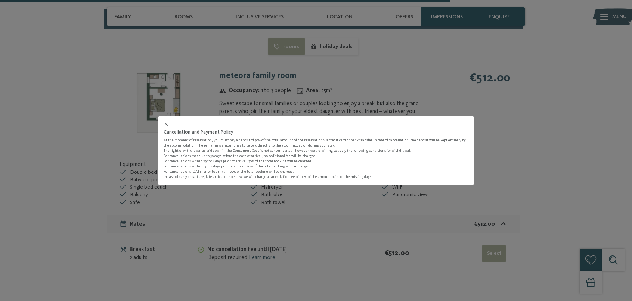
scroll to position [1853, 0]
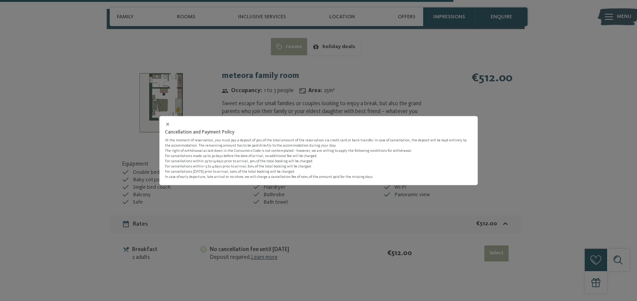
click at [164, 124] on div "Cancellation and Payment Policy At the moment of reservation, you must pay a de…" at bounding box center [318, 150] width 319 height 69
click at [169, 122] on icon at bounding box center [167, 124] width 5 height 5
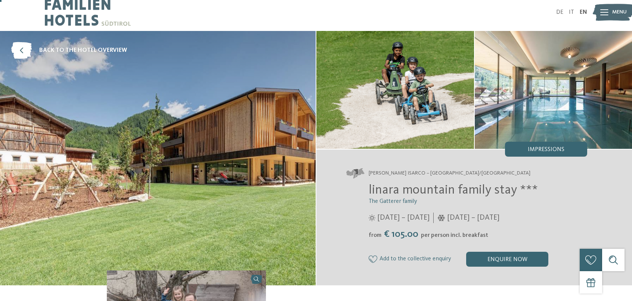
scroll to position [0, 0]
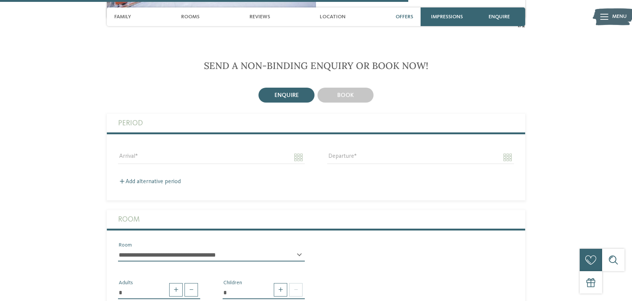
scroll to position [1344, 0]
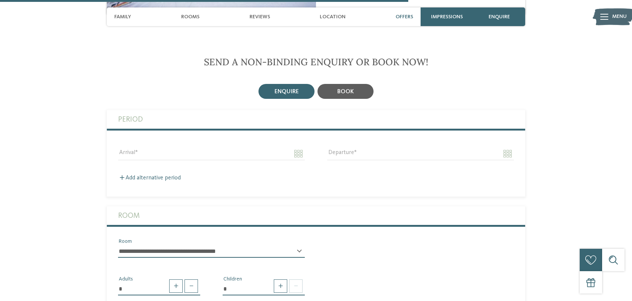
click at [348, 89] on span "book" at bounding box center [345, 92] width 16 height 6
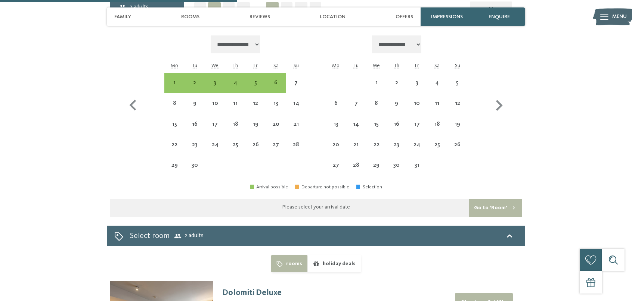
scroll to position [1493, 0]
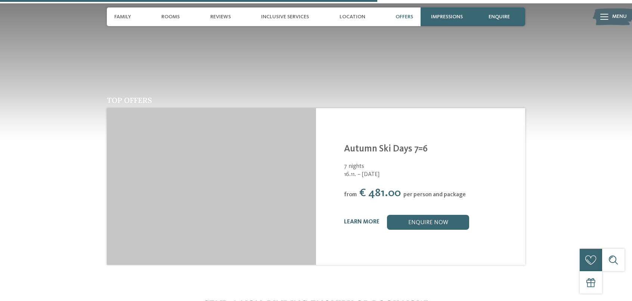
scroll to position [1605, 0]
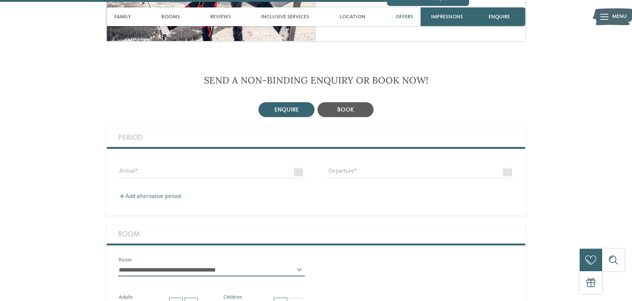
click at [359, 102] on div "book" at bounding box center [345, 109] width 56 height 15
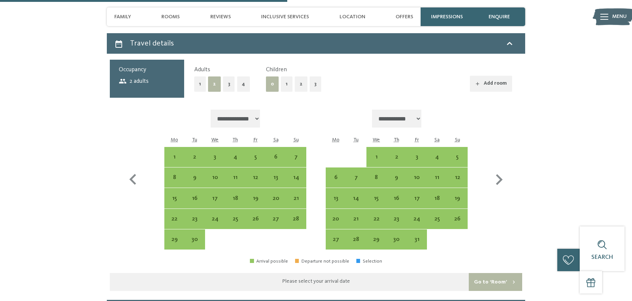
scroll to position [1717, 0]
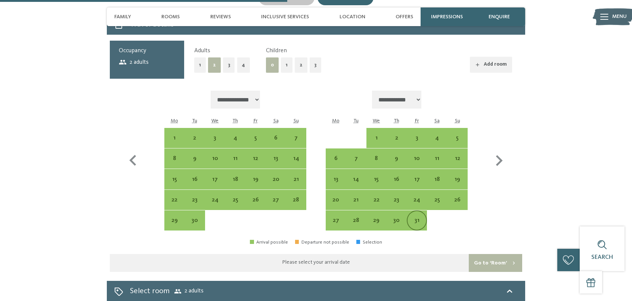
click at [420, 218] on div "31" at bounding box center [416, 227] width 19 height 19
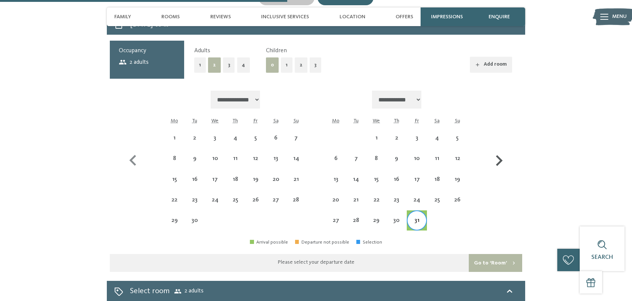
click at [497, 150] on icon "button" at bounding box center [499, 161] width 22 height 22
select select "**********"
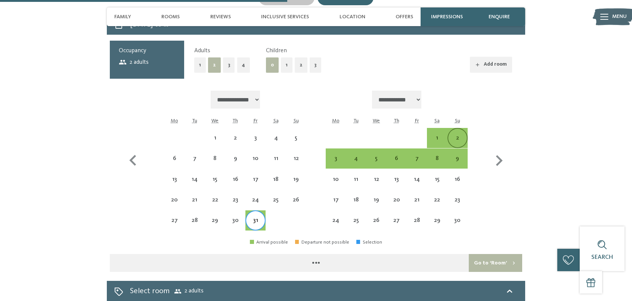
select select "**********"
click at [453, 135] on div "2" at bounding box center [457, 144] width 19 height 19
select select "**********"
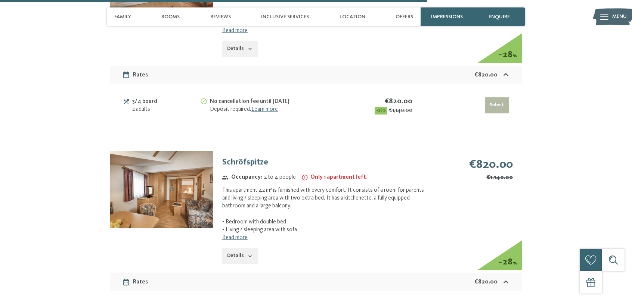
scroll to position [2949, 0]
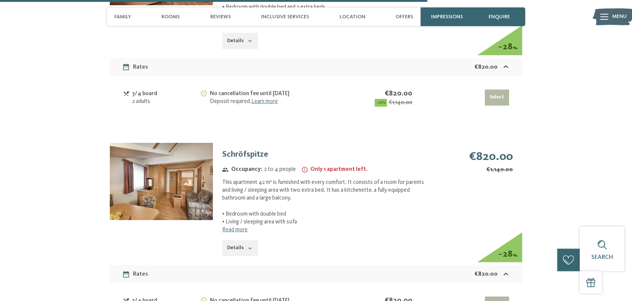
click at [180, 174] on img at bounding box center [161, 181] width 103 height 77
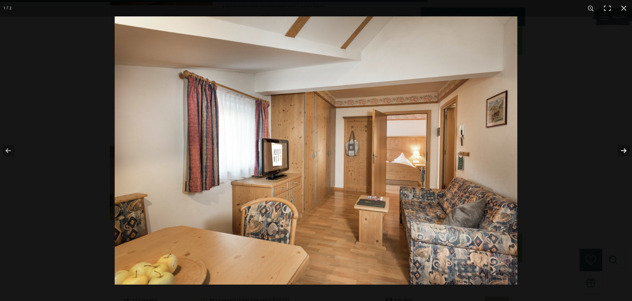
click at [618, 151] on button "button" at bounding box center [618, 150] width 26 height 37
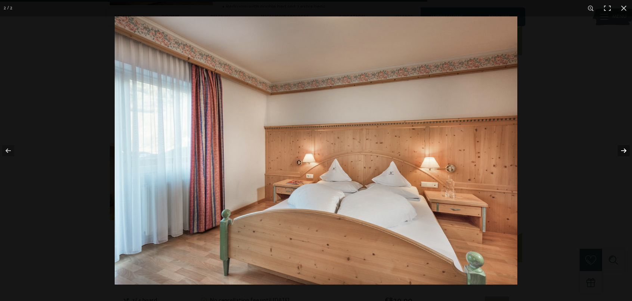
click at [618, 151] on button "button" at bounding box center [618, 150] width 26 height 37
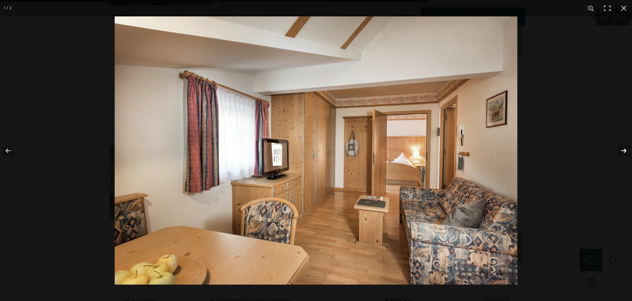
click at [618, 151] on button "button" at bounding box center [618, 150] width 26 height 37
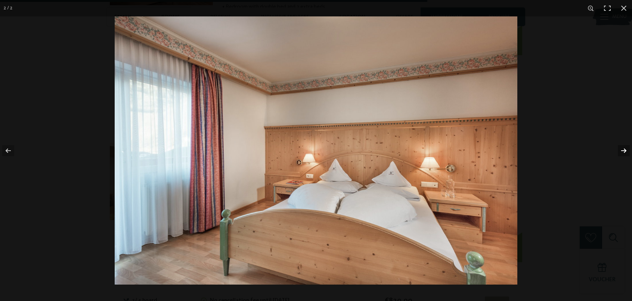
click at [618, 151] on button "button" at bounding box center [618, 150] width 26 height 37
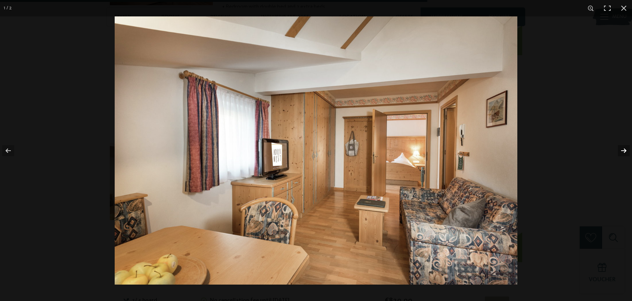
click at [618, 151] on button "button" at bounding box center [618, 150] width 26 height 37
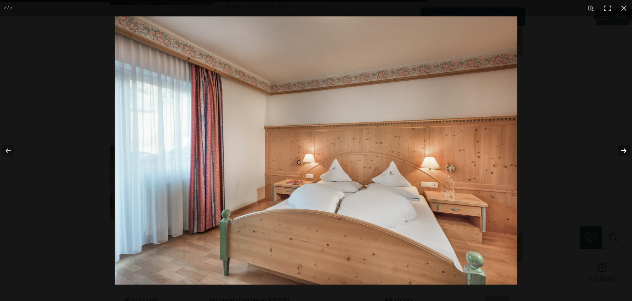
click at [618, 151] on button "button" at bounding box center [618, 150] width 26 height 37
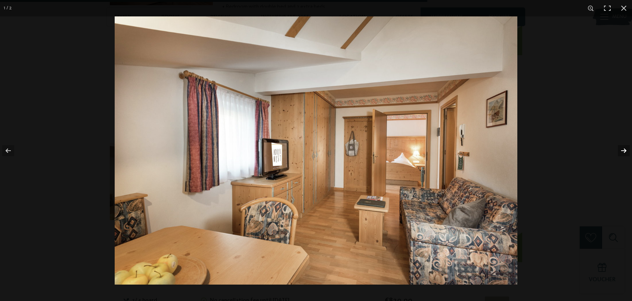
click at [618, 151] on button "button" at bounding box center [618, 150] width 26 height 37
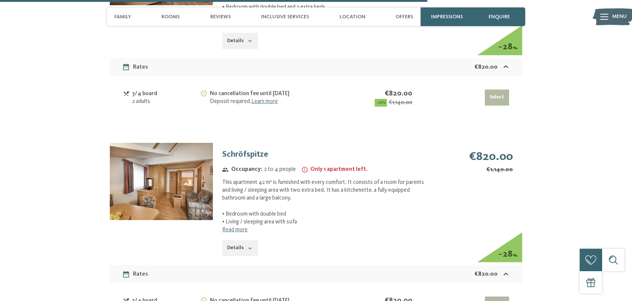
click at [0, 0] on button "button" at bounding box center [0, 0] width 0 height 0
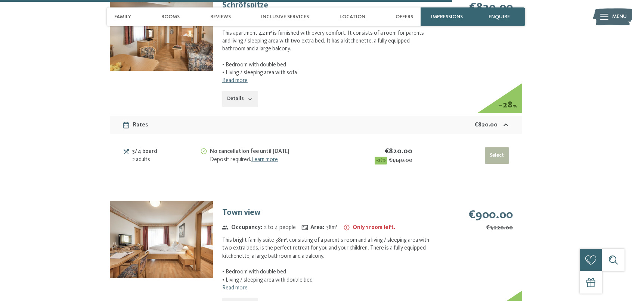
scroll to position [3135, 0]
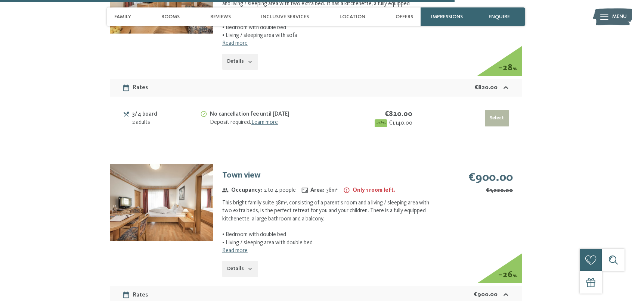
click at [180, 185] on img at bounding box center [161, 202] width 103 height 77
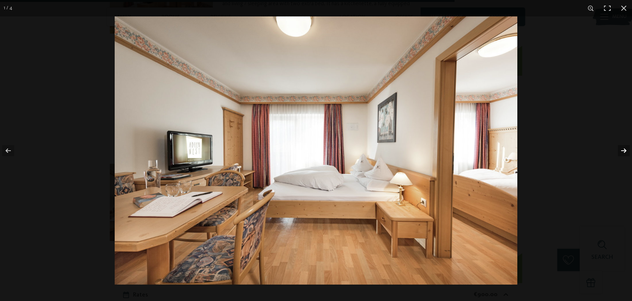
click at [627, 150] on button "button" at bounding box center [618, 150] width 26 height 37
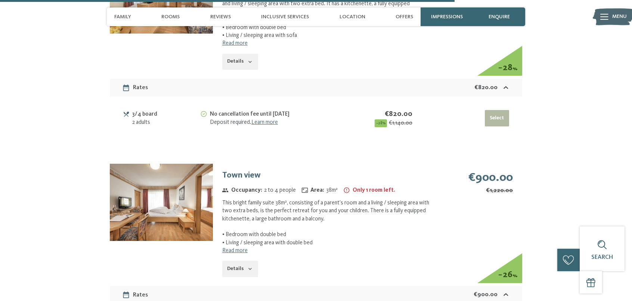
click at [0, 0] on button "button" at bounding box center [0, 0] width 0 height 0
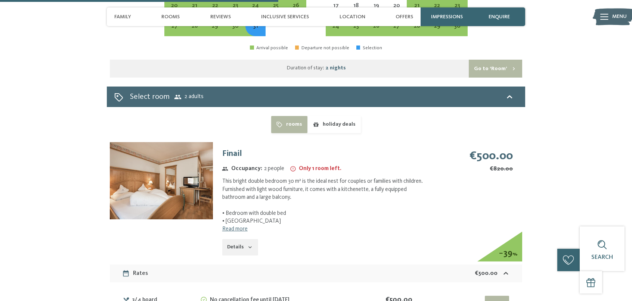
scroll to position [1909, 0]
